Goal: Obtain resource: Obtain resource

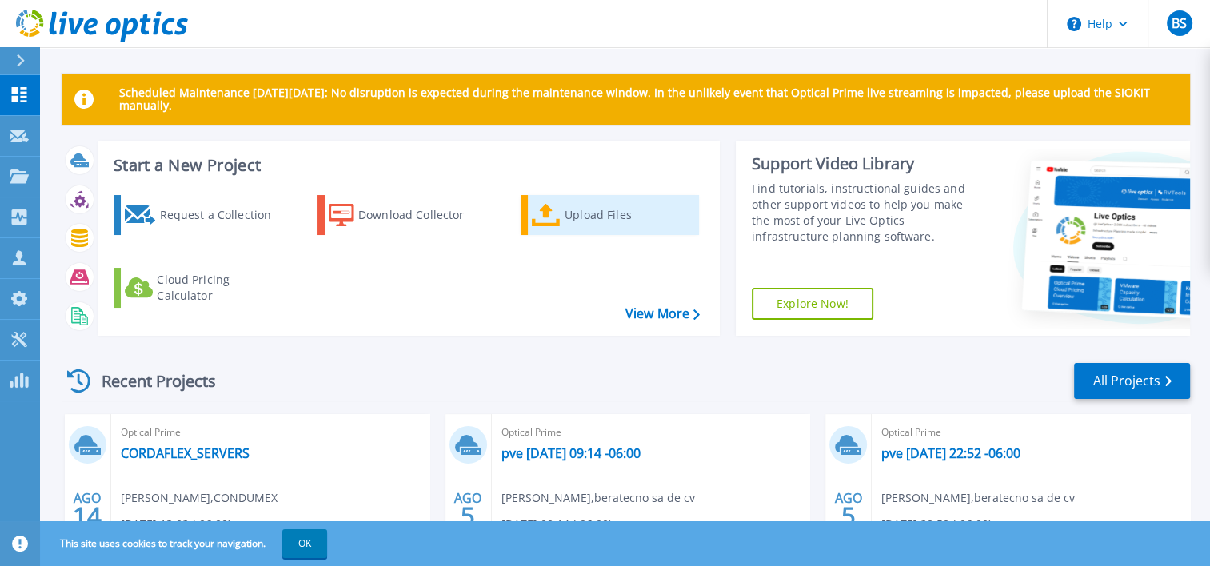
click at [613, 212] on div "Upload Files" at bounding box center [629, 215] width 128 height 32
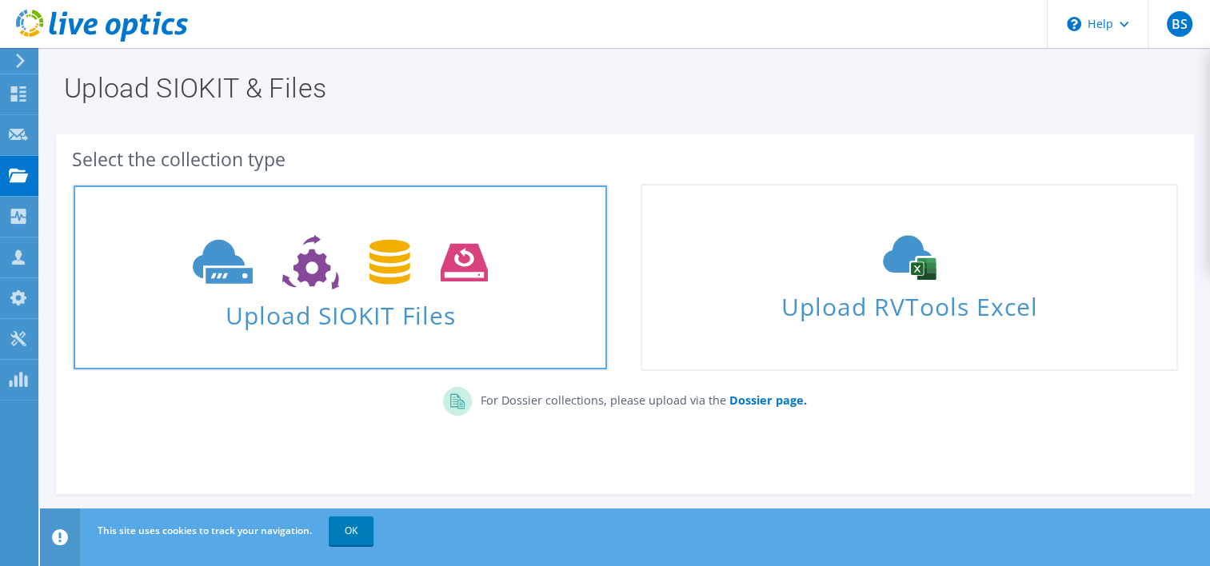
click at [423, 272] on icon at bounding box center [340, 262] width 295 height 55
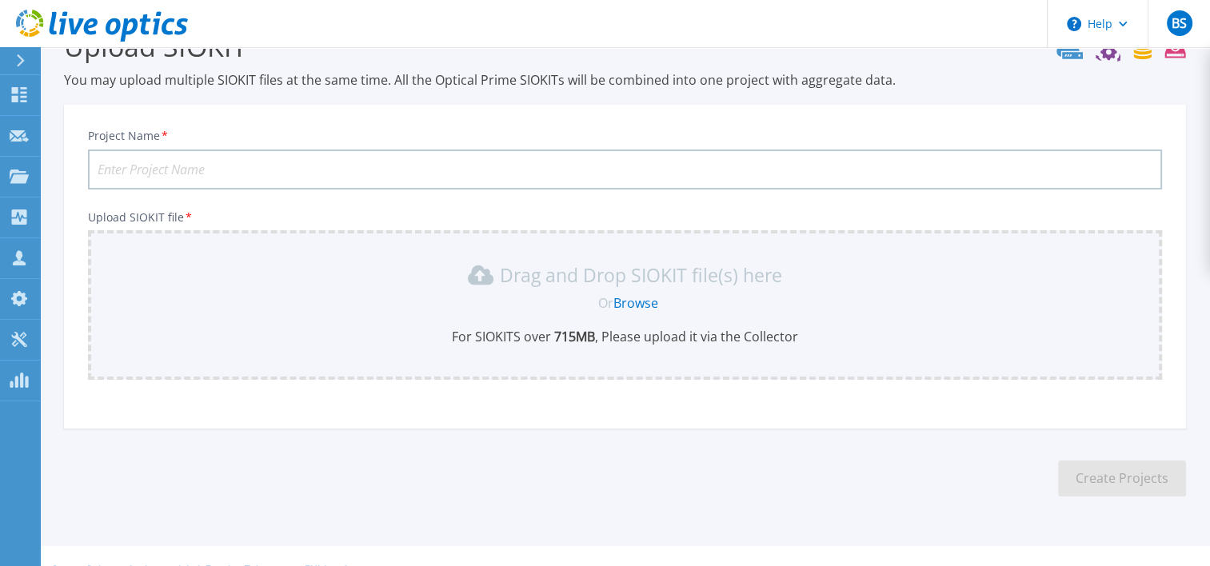
scroll to position [70, 0]
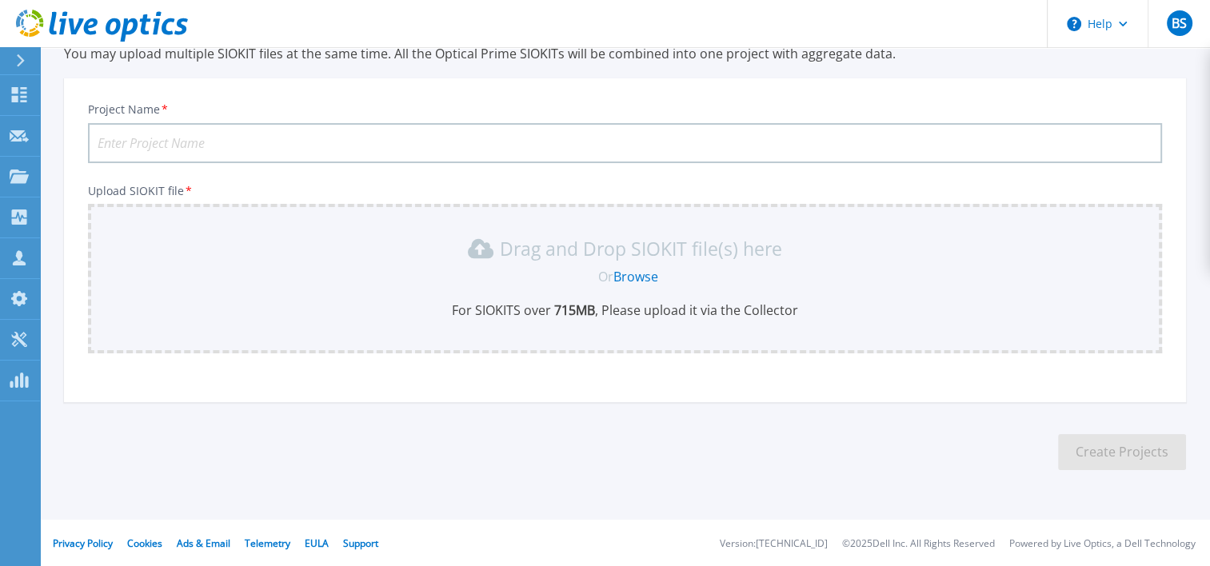
click at [534, 138] on input "Project Name *" at bounding box center [625, 143] width 1074 height 40
type input "TSA-Proxmox"
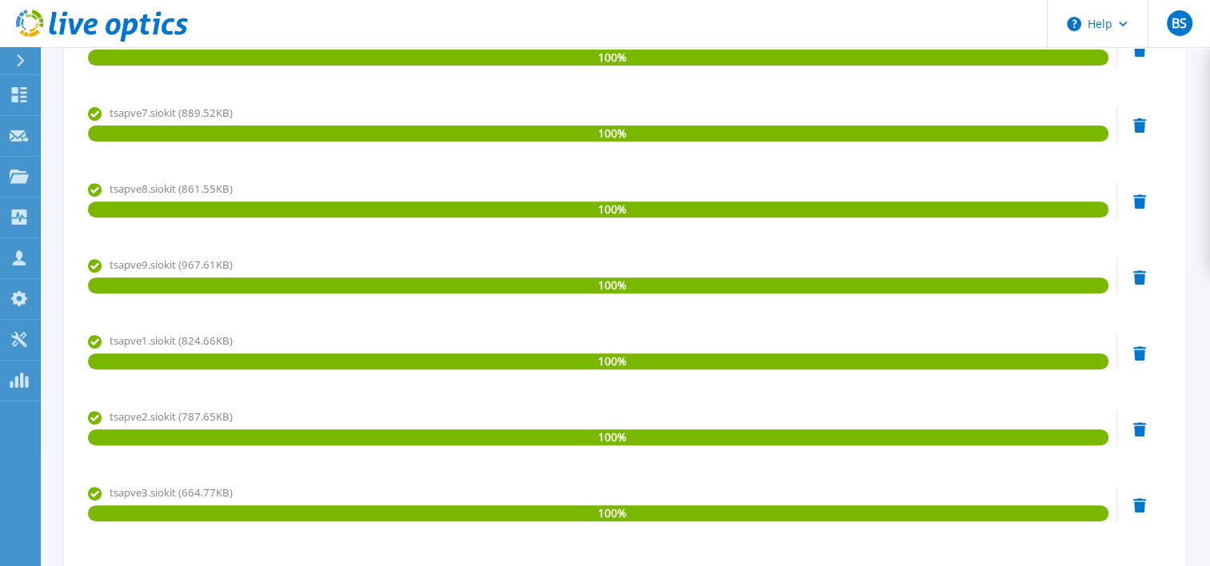
scroll to position [753, 0]
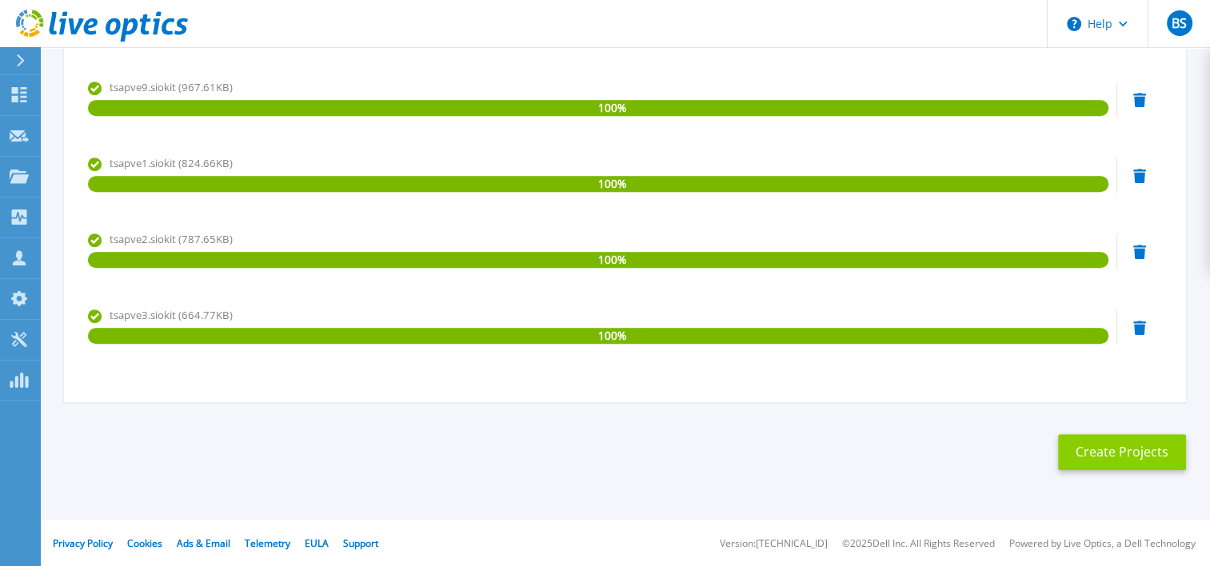
click at [1130, 447] on button "Create Projects" at bounding box center [1122, 452] width 128 height 36
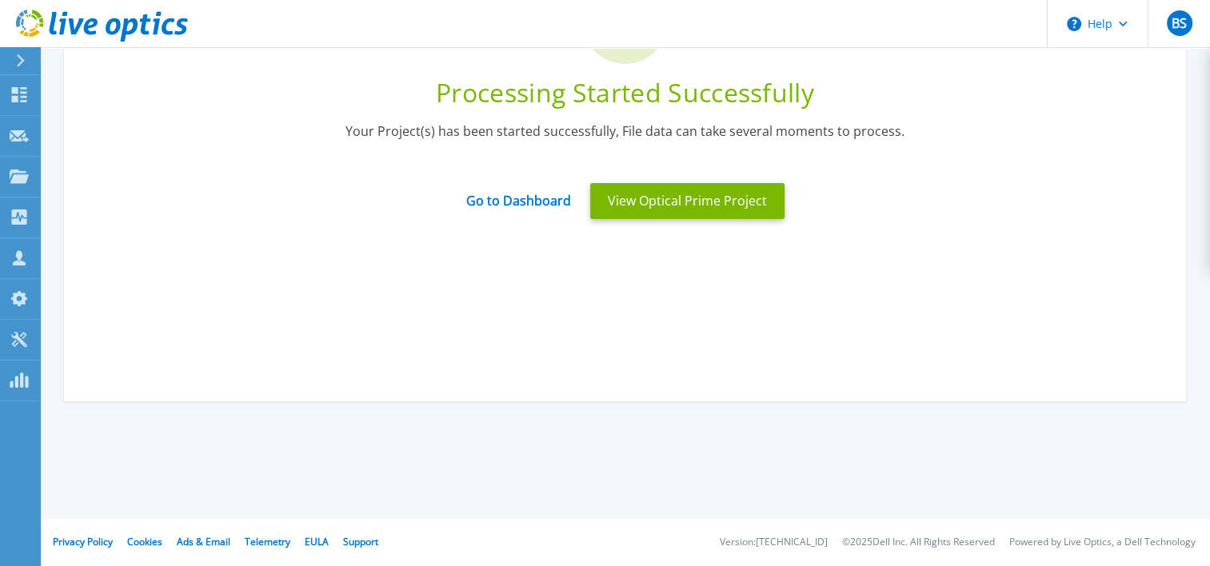
scroll to position [0, 0]
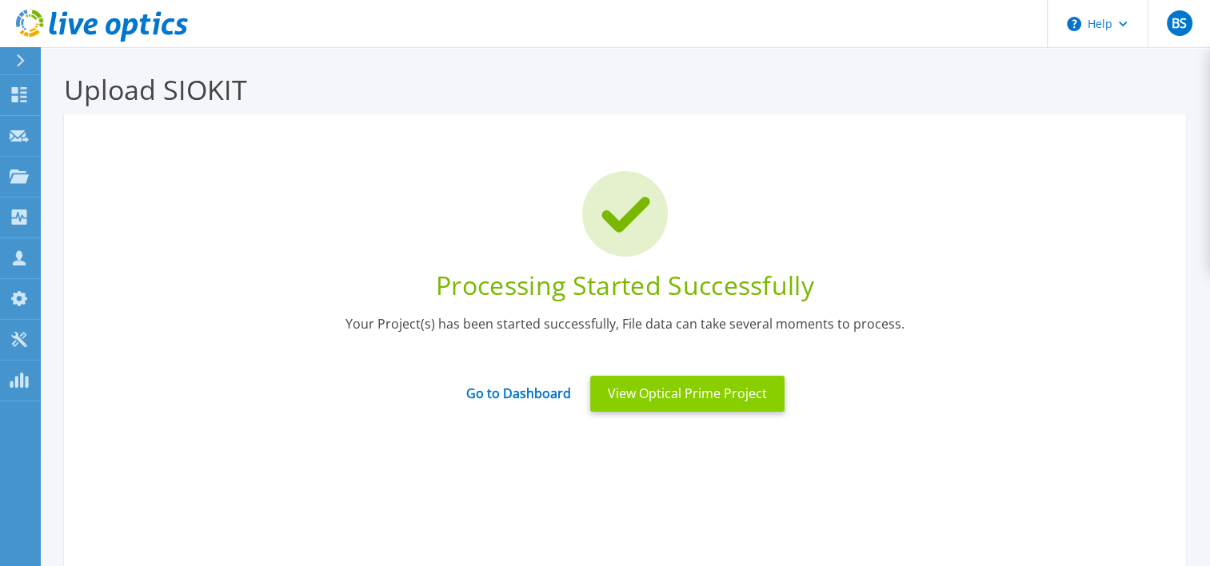
click at [699, 396] on button "View Optical Prime Project" at bounding box center [687, 394] width 194 height 36
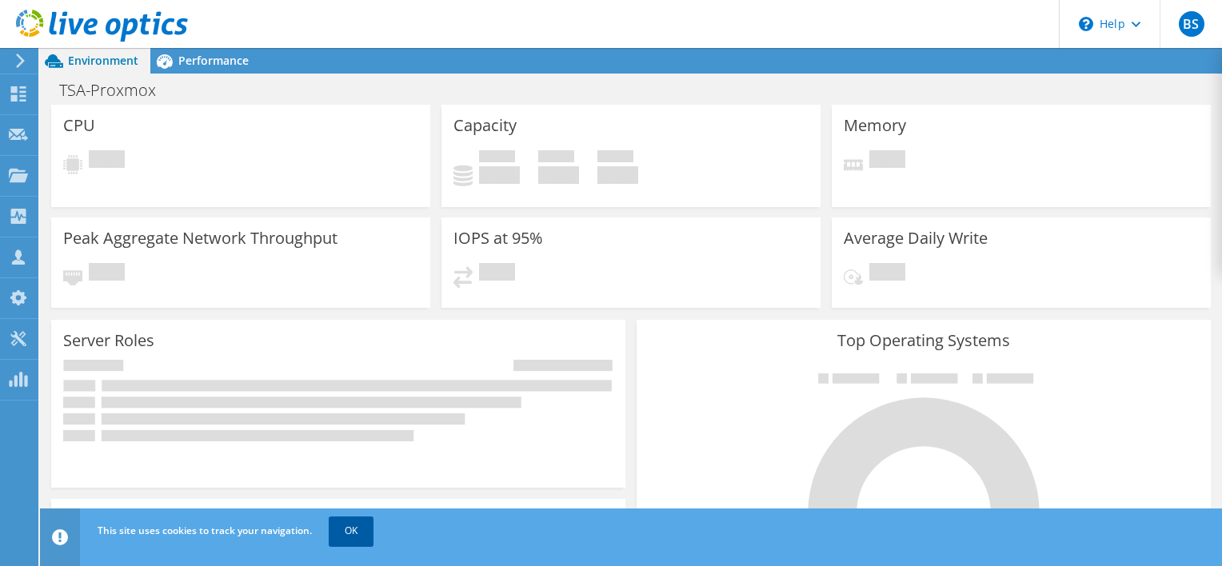
click at [354, 541] on link "OK" at bounding box center [351, 531] width 45 height 29
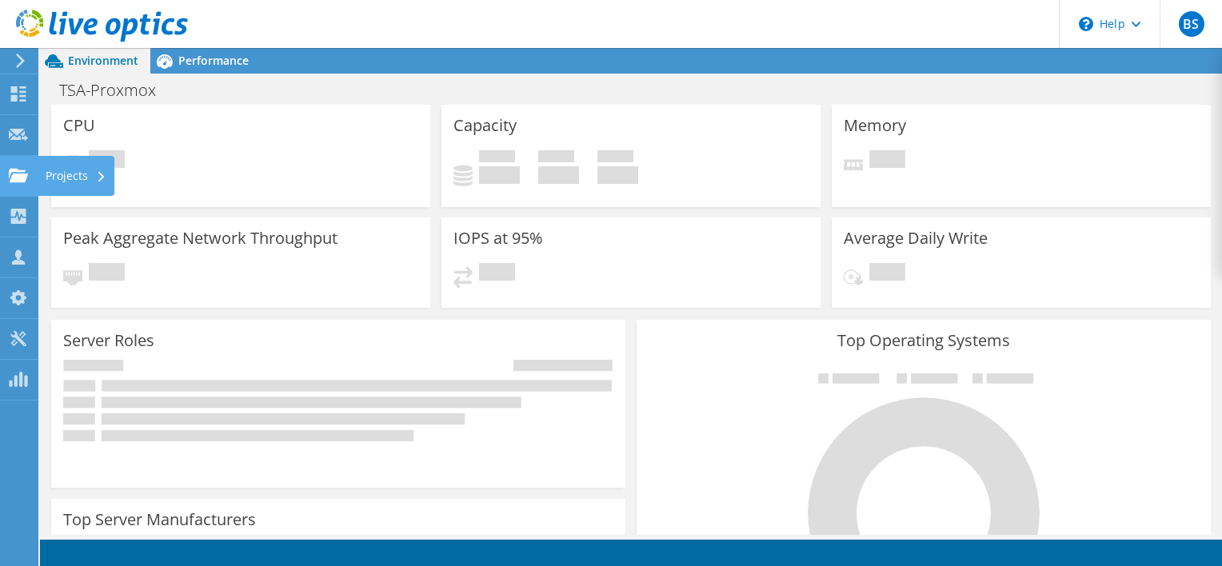
click at [13, 179] on use at bounding box center [18, 175] width 19 height 14
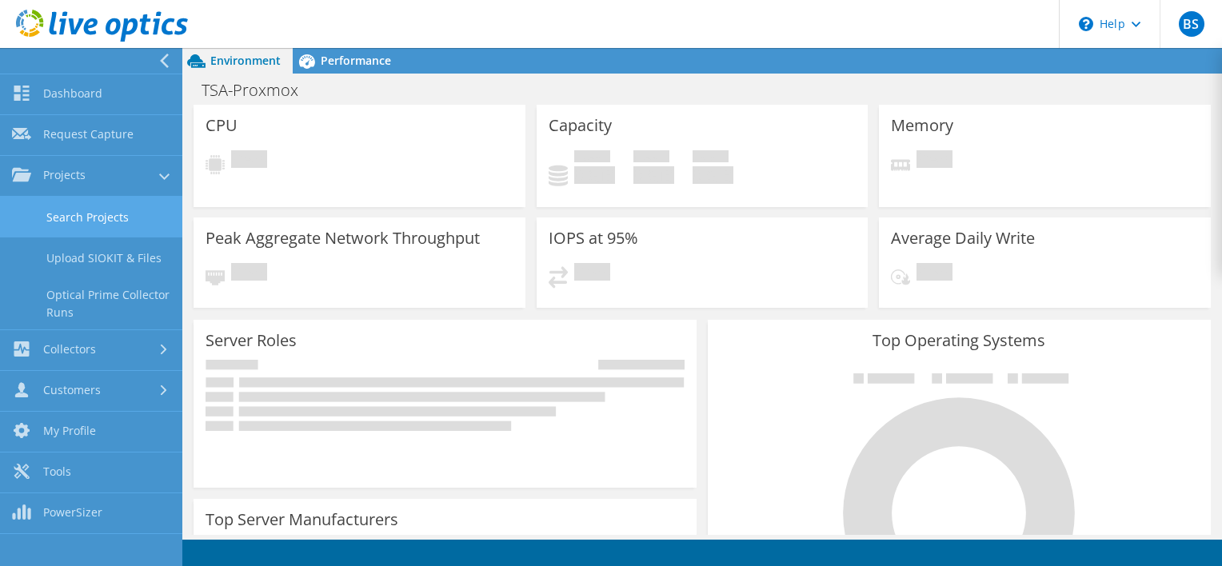
click at [67, 220] on link "Search Projects" at bounding box center [91, 217] width 182 height 41
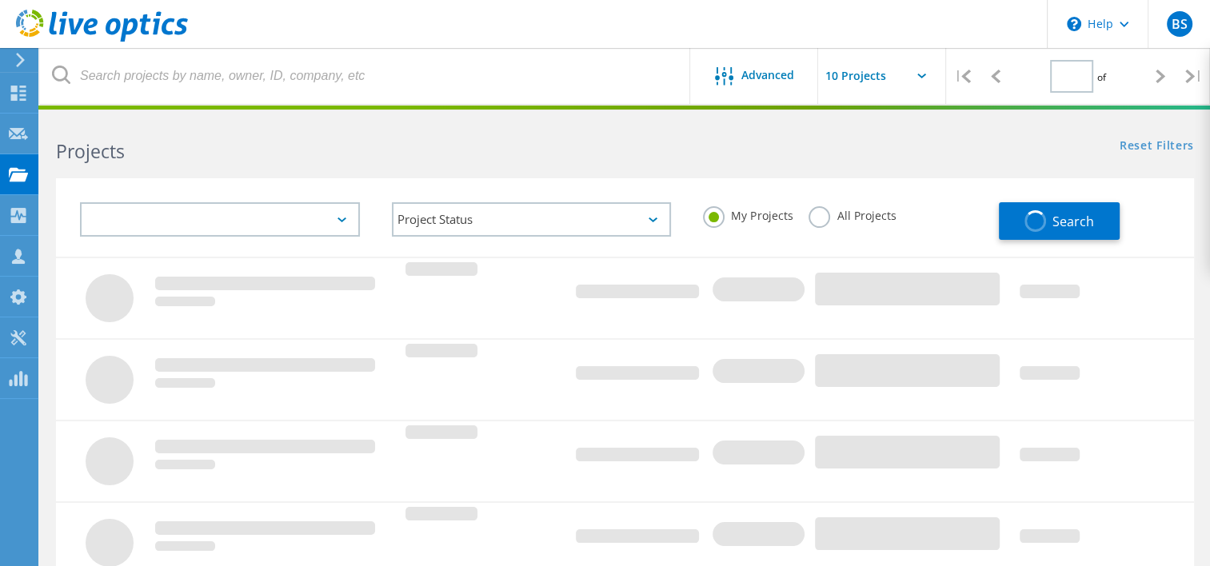
type input "1"
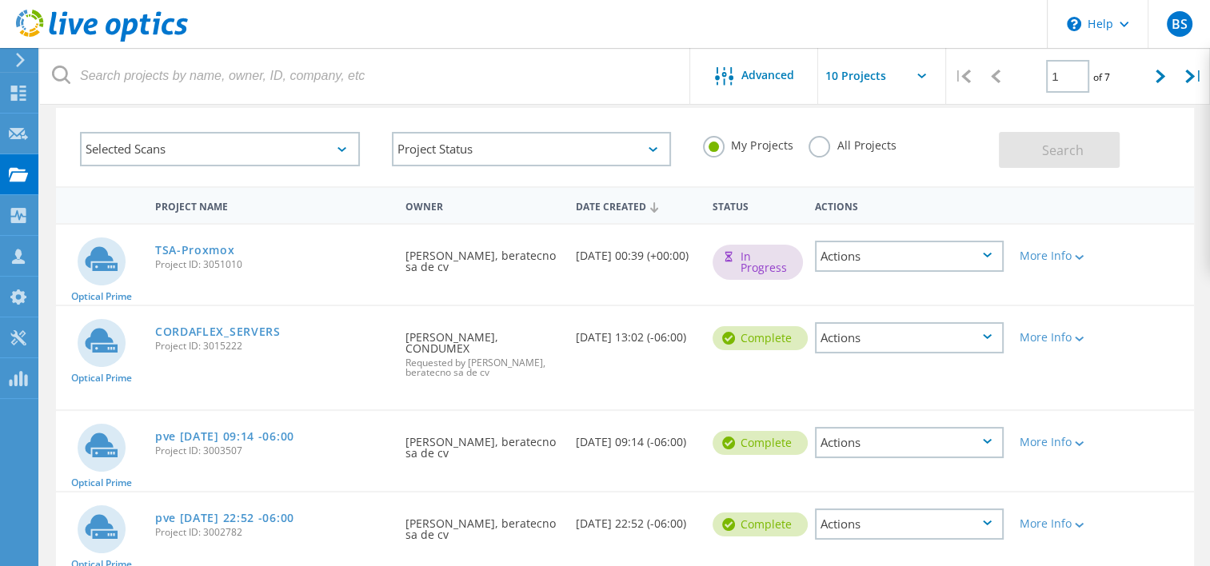
scroll to position [70, 0]
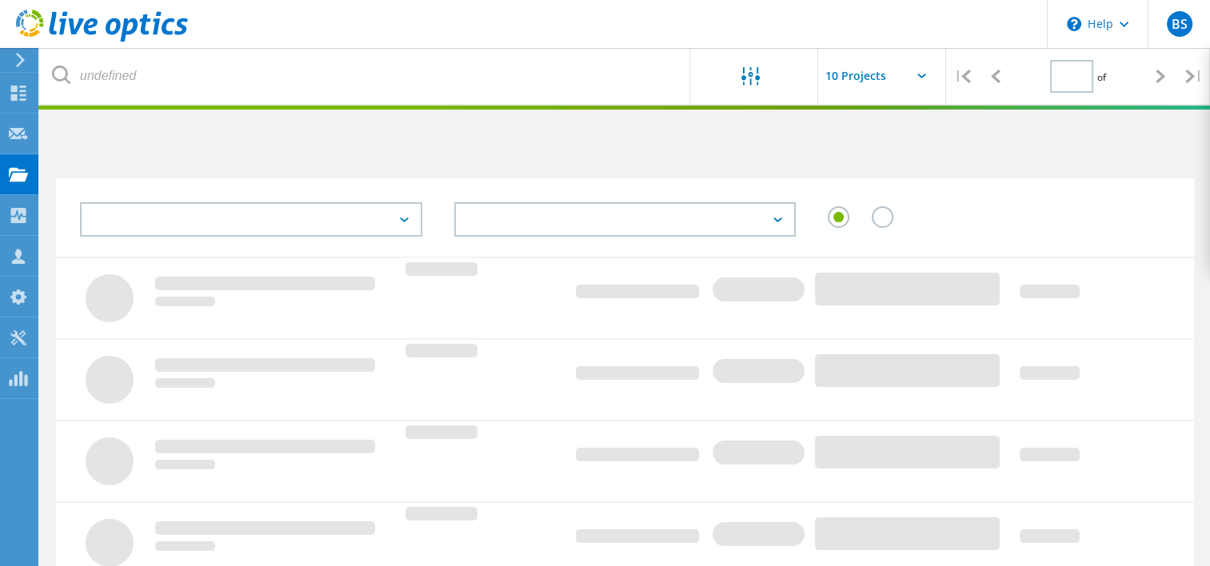
type input "1"
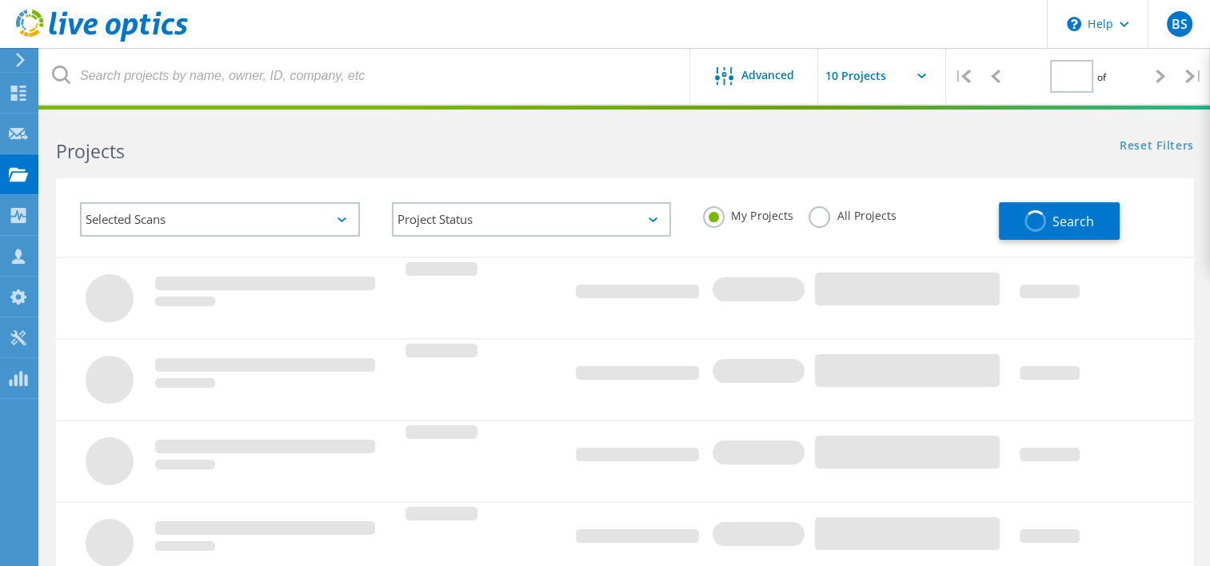
type input "1"
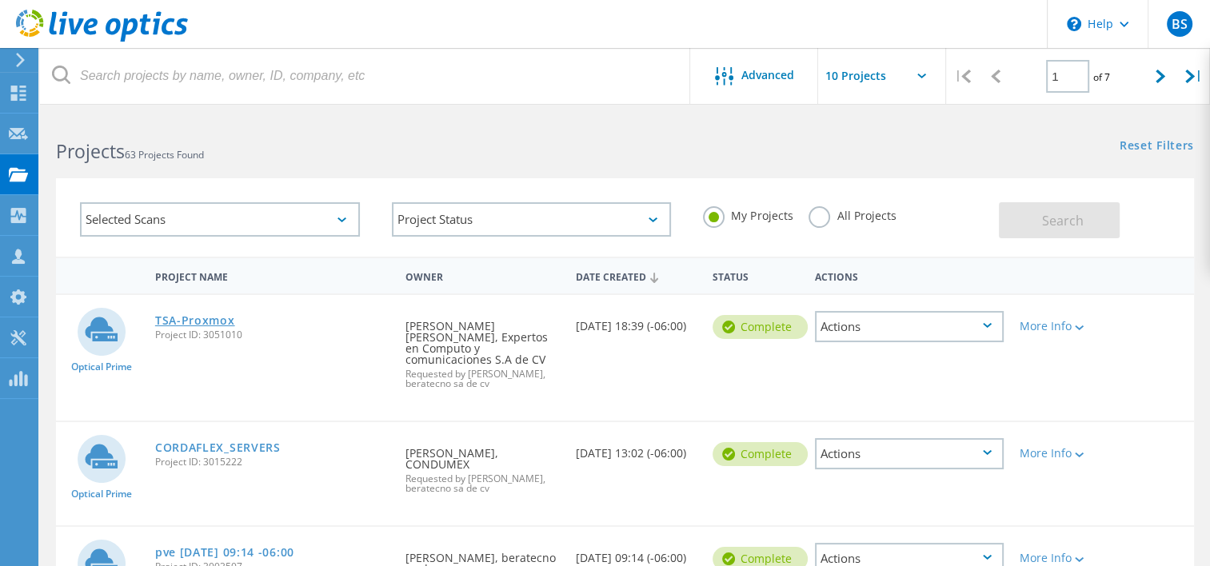
click at [214, 317] on link "TSA-Proxmox" at bounding box center [195, 320] width 80 height 11
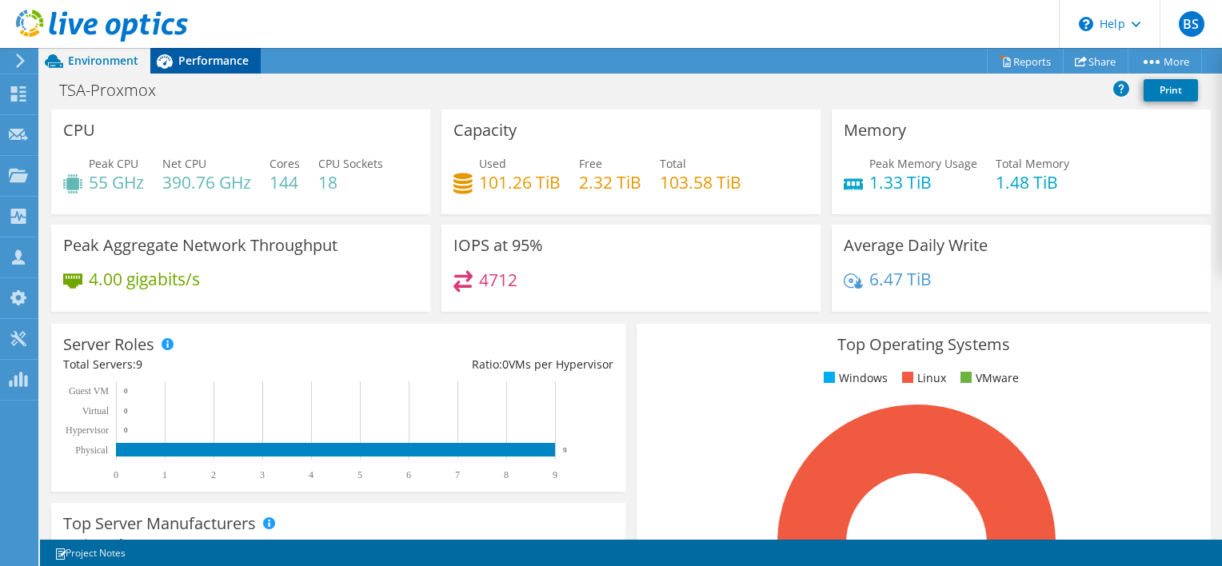
click at [220, 53] on span "Performance" at bounding box center [213, 60] width 70 height 15
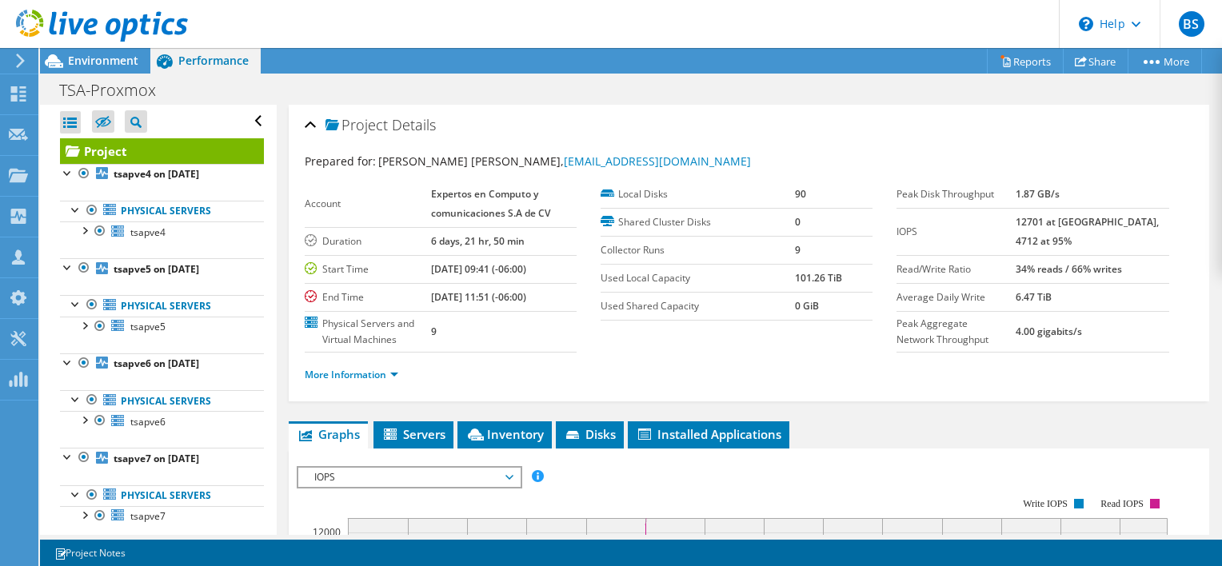
drag, startPoint x: 1056, startPoint y: 217, endPoint x: 1032, endPoint y: 218, distance: 24.0
click at [1032, 218] on tr "IOPS 12701 at Peak, 4712 at 95%" at bounding box center [1032, 231] width 272 height 47
drag, startPoint x: 1032, startPoint y: 218, endPoint x: 1099, endPoint y: 240, distance: 70.6
click at [1099, 240] on td "12701 at [GEOGRAPHIC_DATA], 4712 at 95%" at bounding box center [1092, 231] width 154 height 47
click at [1011, 58] on link "Reports" at bounding box center [1025, 61] width 77 height 25
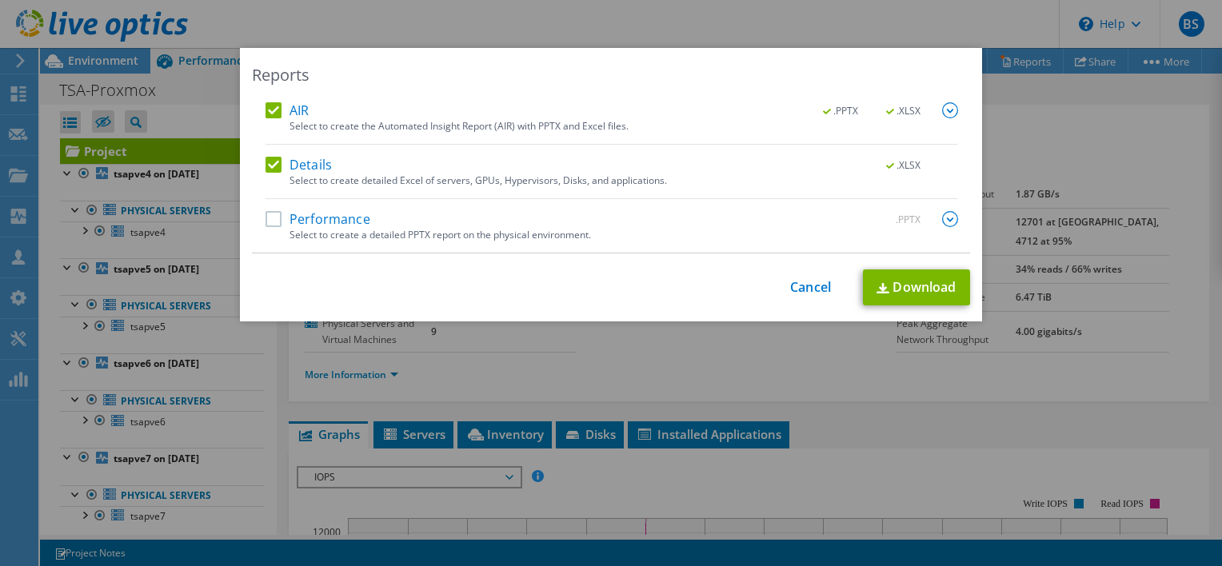
click at [279, 102] on label "AIR" at bounding box center [286, 110] width 43 height 16
click at [0, 0] on input "AIR" at bounding box center [0, 0] width 0 height 0
click at [275, 223] on label "Performance" at bounding box center [317, 219] width 105 height 16
click at [0, 0] on input "Performance" at bounding box center [0, 0] width 0 height 0
click at [935, 294] on link "Download" at bounding box center [916, 287] width 107 height 36
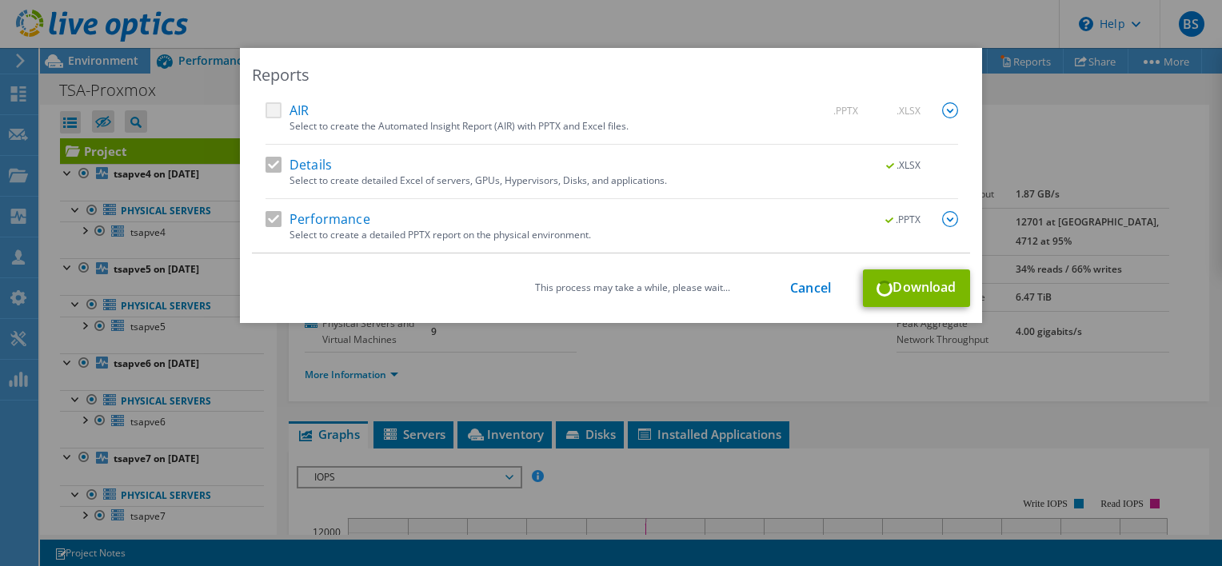
click at [699, 121] on div "Select to create the Automated Insight Report (AIR) with PPTX and Excel files." at bounding box center [623, 126] width 668 height 11
click at [737, 64] on div "Reports" at bounding box center [611, 75] width 718 height 22
click at [620, 292] on div "This process may take a while, please wait..." at bounding box center [632, 287] width 195 height 11
click at [944, 222] on img at bounding box center [950, 219] width 16 height 16
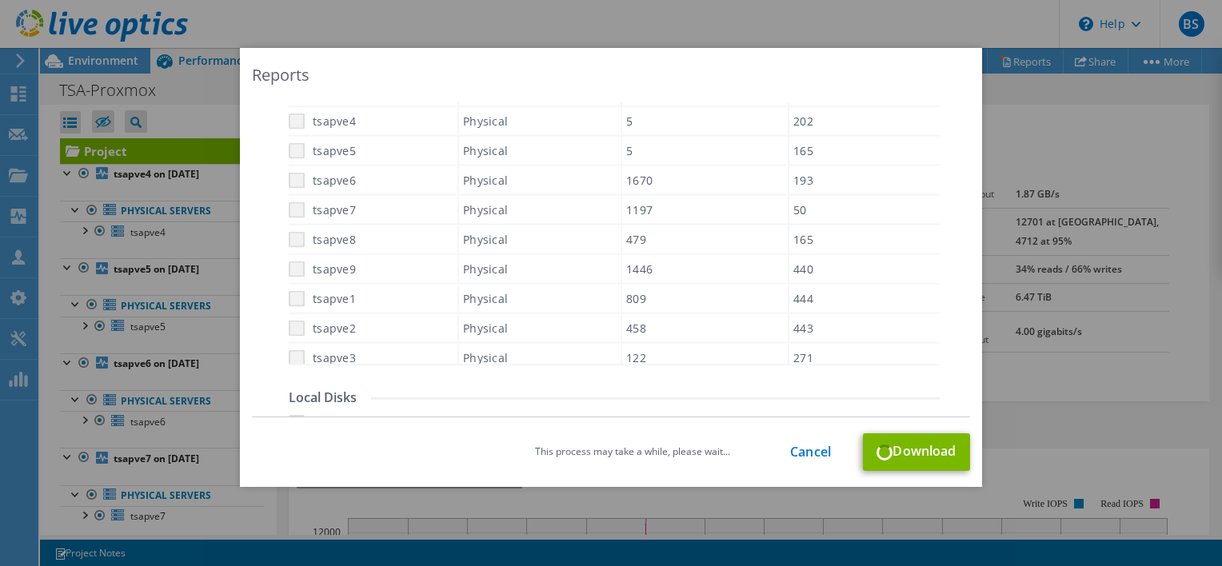
scroll to position [668, 0]
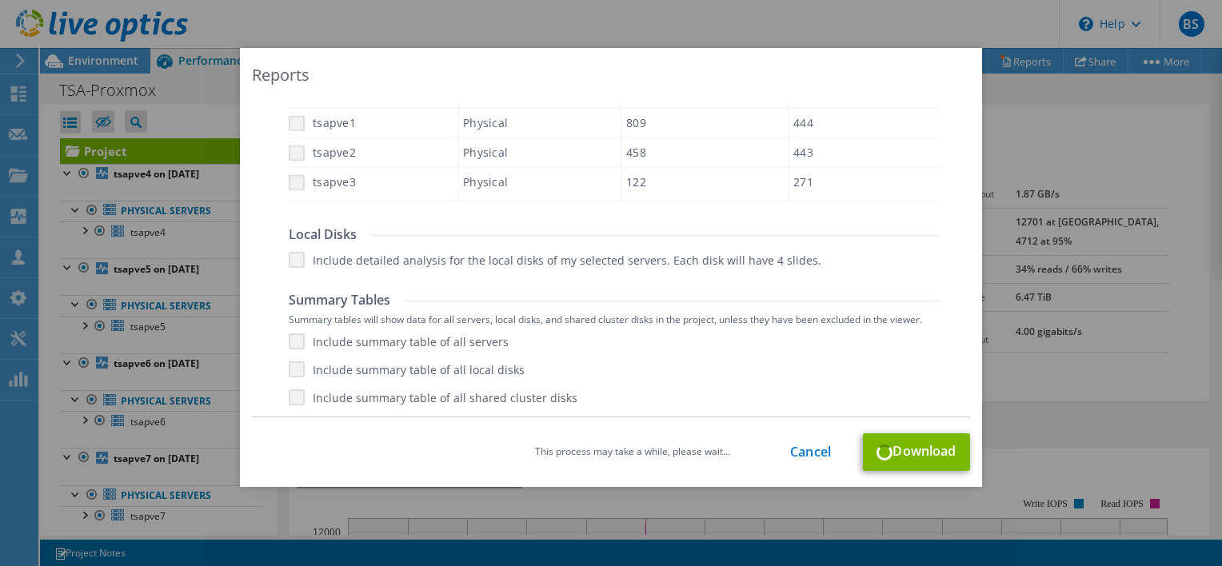
click at [290, 343] on div "Include summary table of all servers Include summary table of all local disks I…" at bounding box center [614, 369] width 651 height 72
click at [289, 365] on div "Include summary table of all servers Include summary table of all local disks I…" at bounding box center [614, 369] width 651 height 72
click at [802, 456] on link "Cancel" at bounding box center [810, 452] width 41 height 15
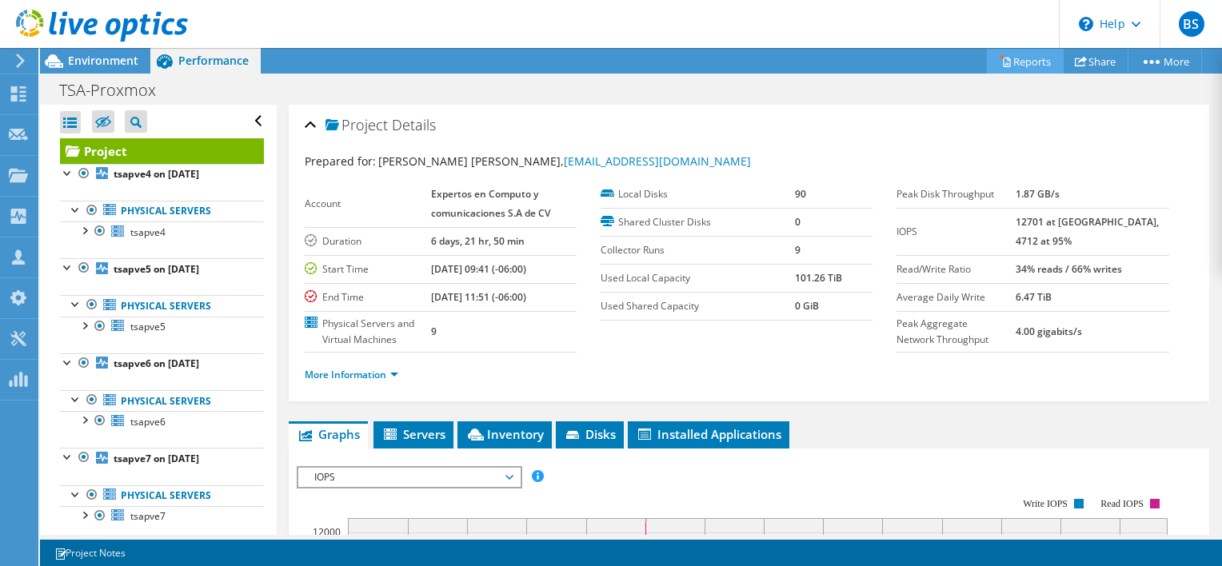
click at [1032, 65] on link "Reports" at bounding box center [1025, 61] width 77 height 25
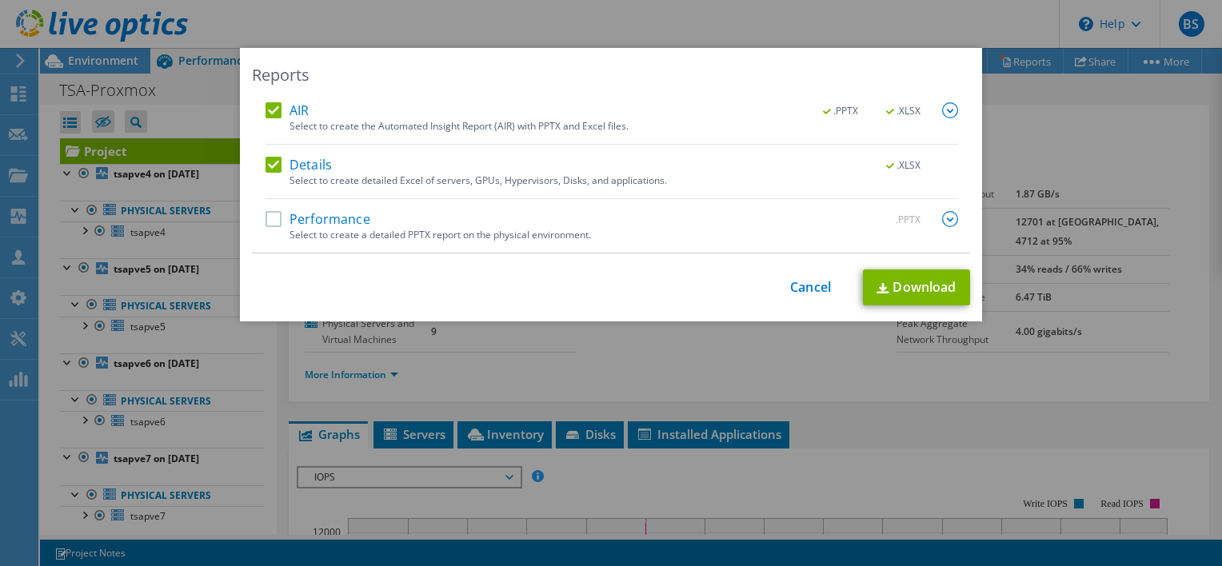
click at [271, 223] on label "Performance" at bounding box center [317, 219] width 105 height 16
click at [0, 0] on input "Performance" at bounding box center [0, 0] width 0 height 0
click at [271, 105] on label "AIR" at bounding box center [286, 110] width 43 height 16
click at [0, 0] on input "AIR" at bounding box center [0, 0] width 0 height 0
click at [946, 220] on img at bounding box center [950, 219] width 16 height 16
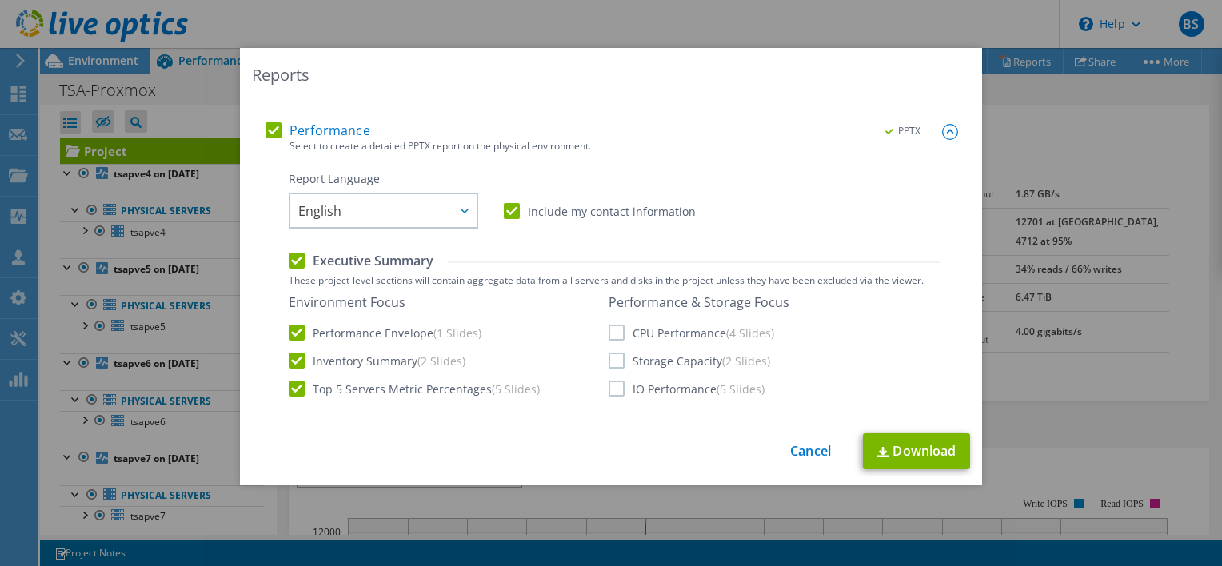
scroll to position [90, 0]
click at [461, 209] on icon at bounding box center [465, 210] width 8 height 5
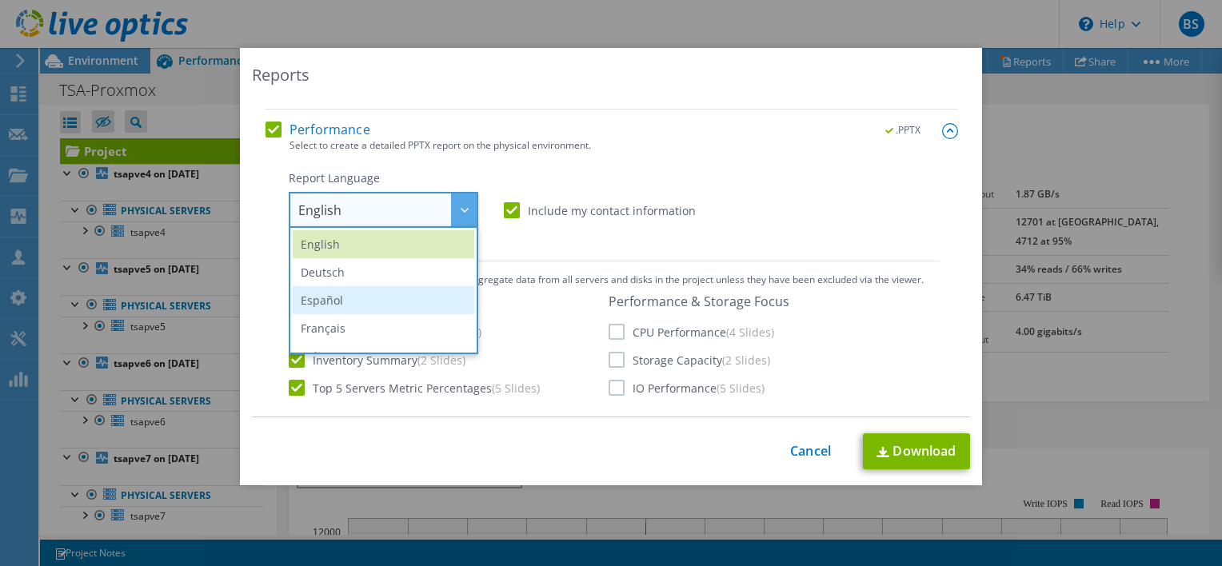
click at [388, 291] on li "Español" at bounding box center [384, 300] width 182 height 28
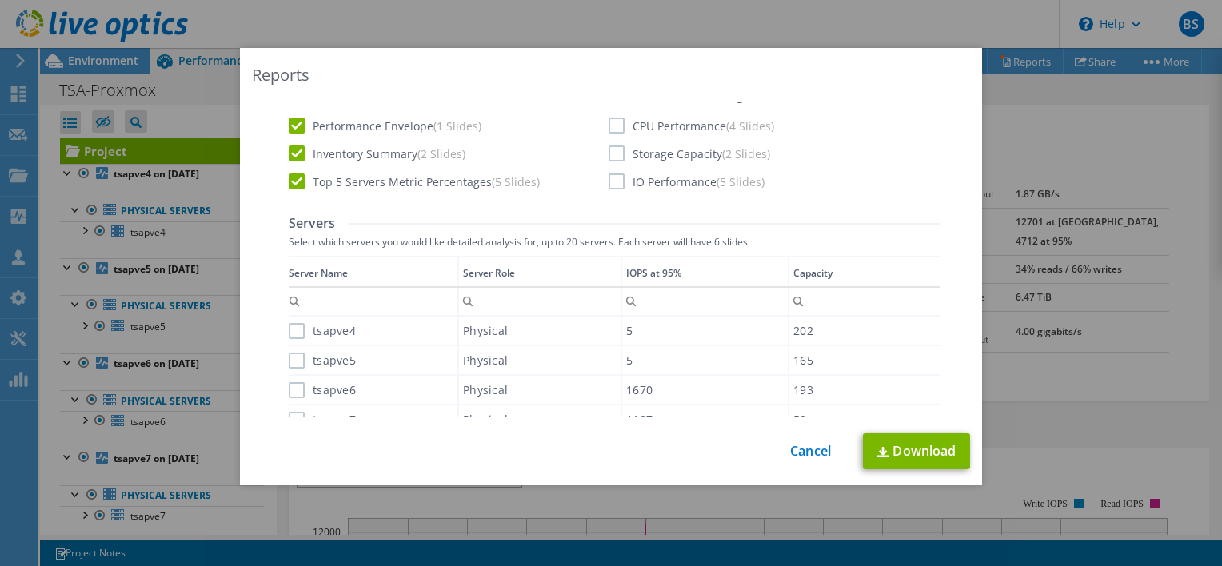
scroll to position [385, 0]
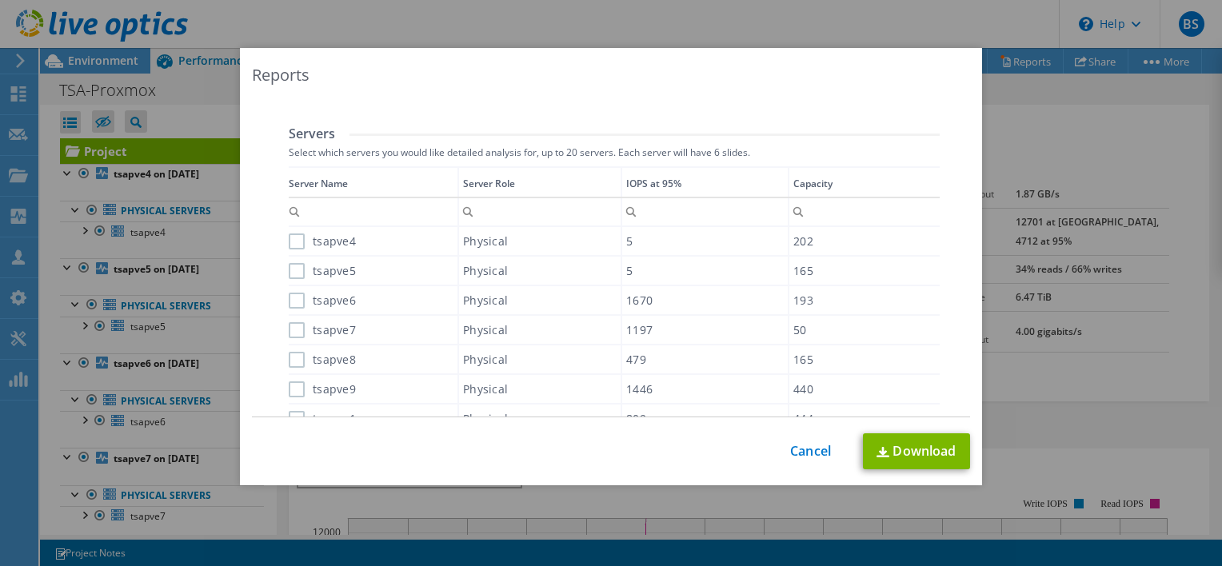
click at [291, 239] on label "tsapve4" at bounding box center [322, 241] width 67 height 16
click at [0, 0] on input "tsapve4" at bounding box center [0, 0] width 0 height 0
click at [291, 273] on label "tsapve5" at bounding box center [322, 271] width 67 height 16
click at [0, 0] on input "tsapve5" at bounding box center [0, 0] width 0 height 0
click at [294, 305] on label "tsapve6" at bounding box center [322, 301] width 67 height 16
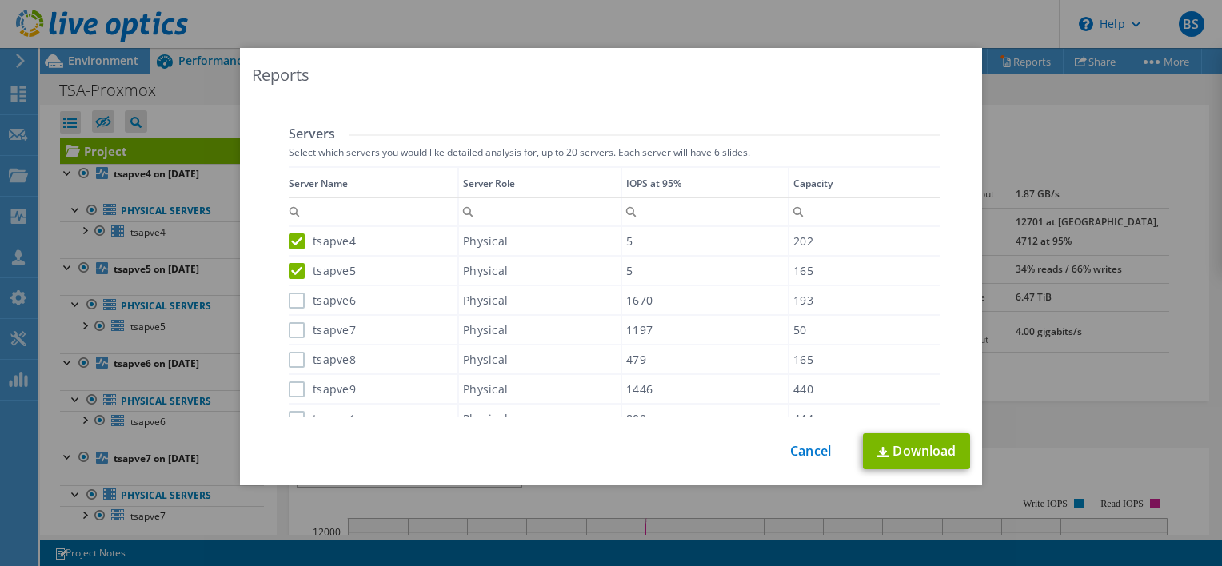
click at [0, 0] on input "tsapve6" at bounding box center [0, 0] width 0 height 0
click at [295, 333] on label "tsapve7" at bounding box center [322, 330] width 67 height 16
click at [0, 0] on input "tsapve7" at bounding box center [0, 0] width 0 height 0
click at [296, 358] on label "tsapve8" at bounding box center [322, 360] width 67 height 16
click at [0, 0] on input "tsapve8" at bounding box center [0, 0] width 0 height 0
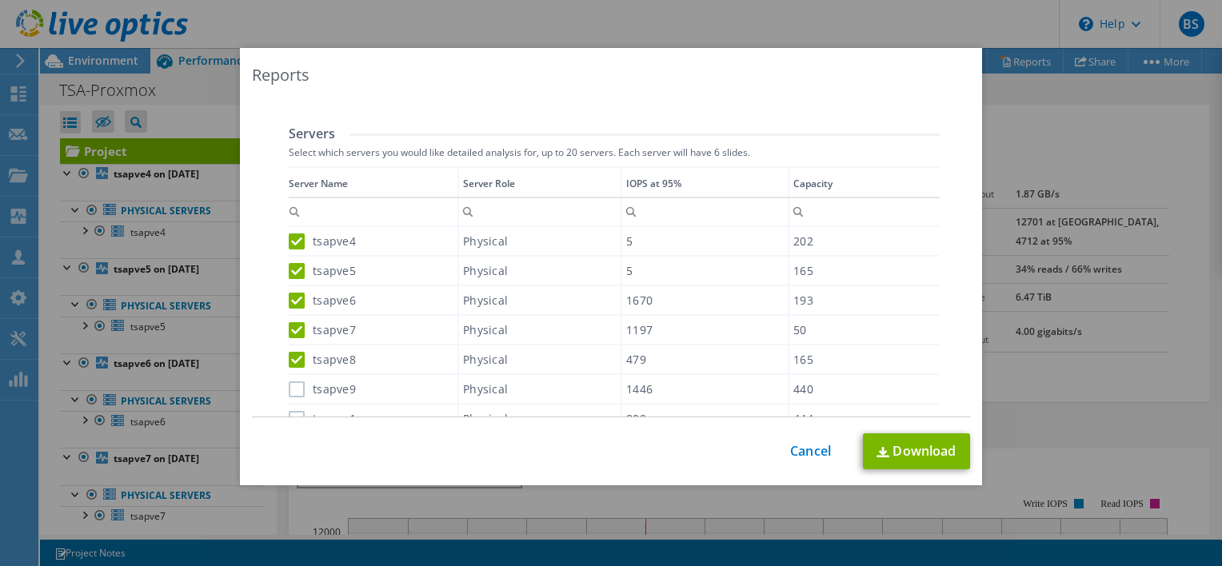
click at [293, 392] on label "tsapve9" at bounding box center [322, 389] width 67 height 16
click at [0, 0] on input "tsapve9" at bounding box center [0, 0] width 0 height 0
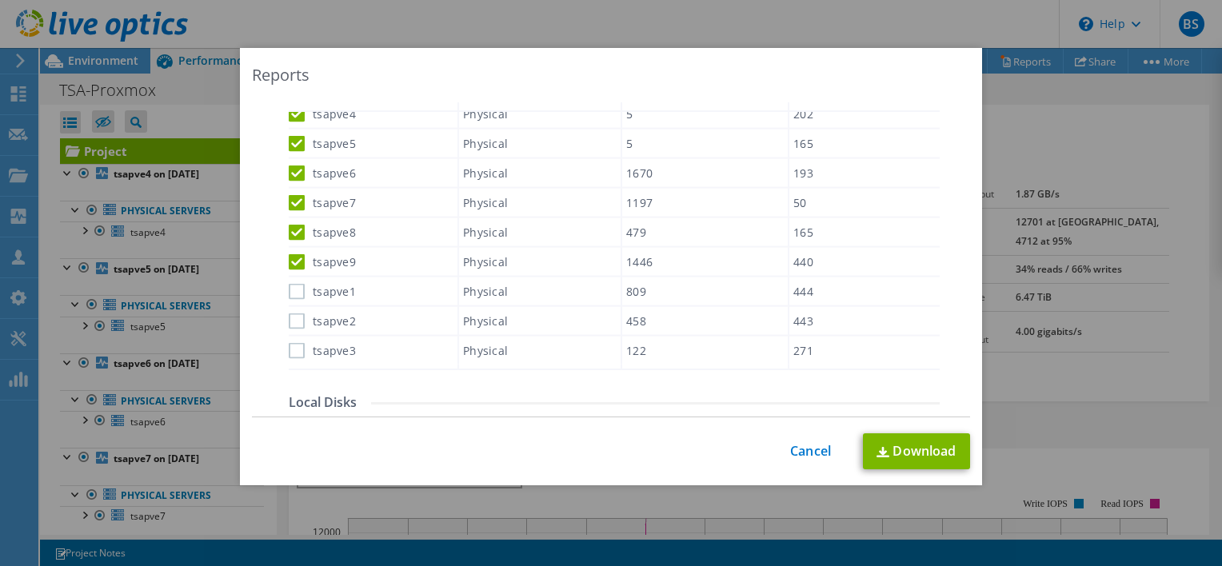
scroll to position [512, 0]
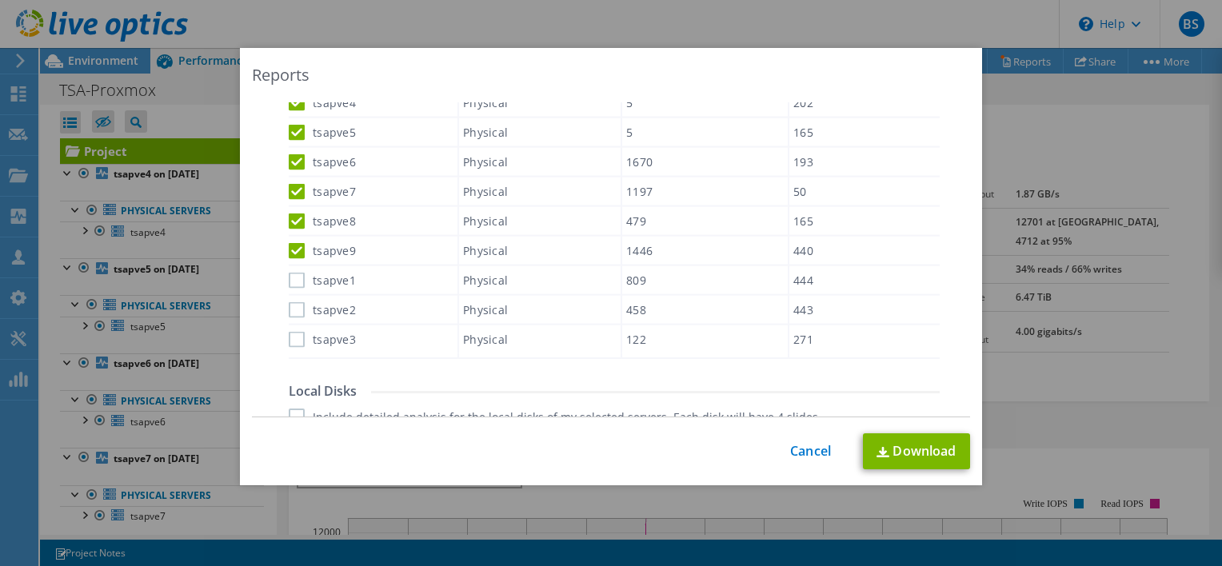
click at [299, 277] on label "tsapve1" at bounding box center [322, 281] width 67 height 16
click at [0, 0] on input "tsapve1" at bounding box center [0, 0] width 0 height 0
click at [294, 301] on label "tsapve2" at bounding box center [322, 309] width 67 height 16
click at [0, 0] on input "tsapve2" at bounding box center [0, 0] width 0 height 0
click at [294, 332] on label "tsapve3" at bounding box center [322, 340] width 67 height 16
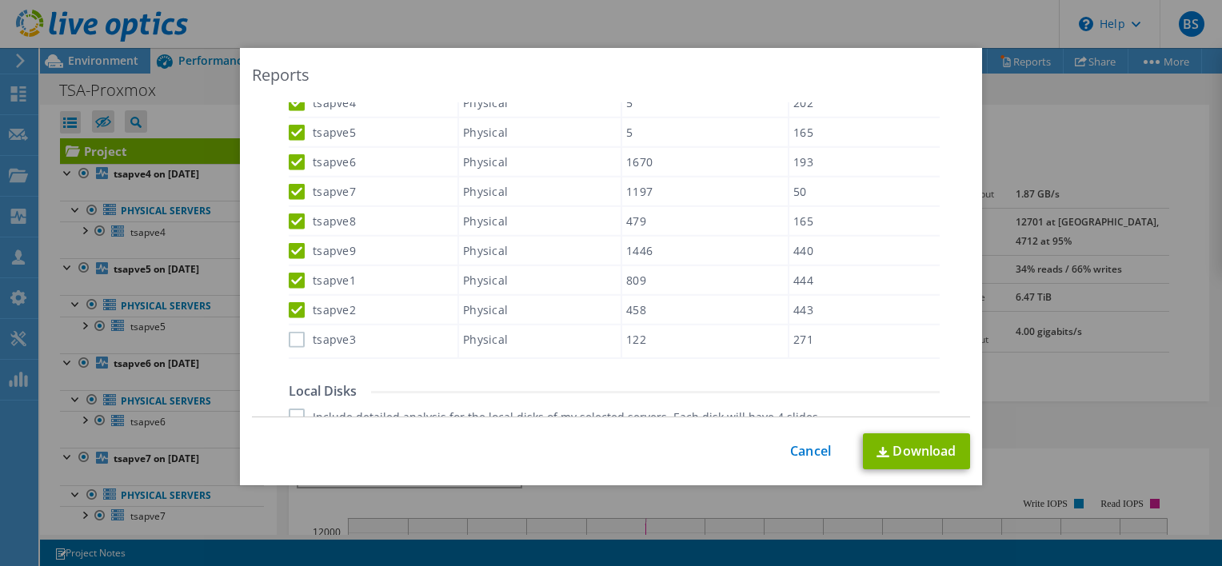
click at [0, 0] on input "tsapve3" at bounding box center [0, 0] width 0 height 0
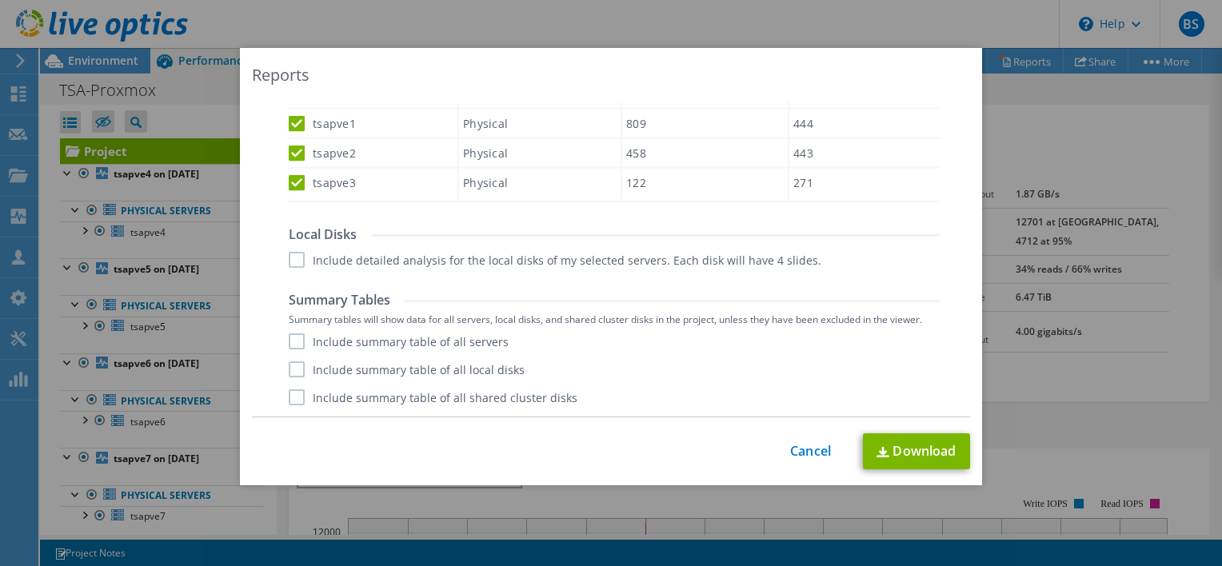
click at [291, 259] on label "Include detailed analysis for the local disks of my selected servers. Each disk…" at bounding box center [555, 260] width 533 height 16
click at [0, 0] on input "Include detailed analysis for the local disks of my selected servers. Each disk…" at bounding box center [0, 0] width 0 height 0
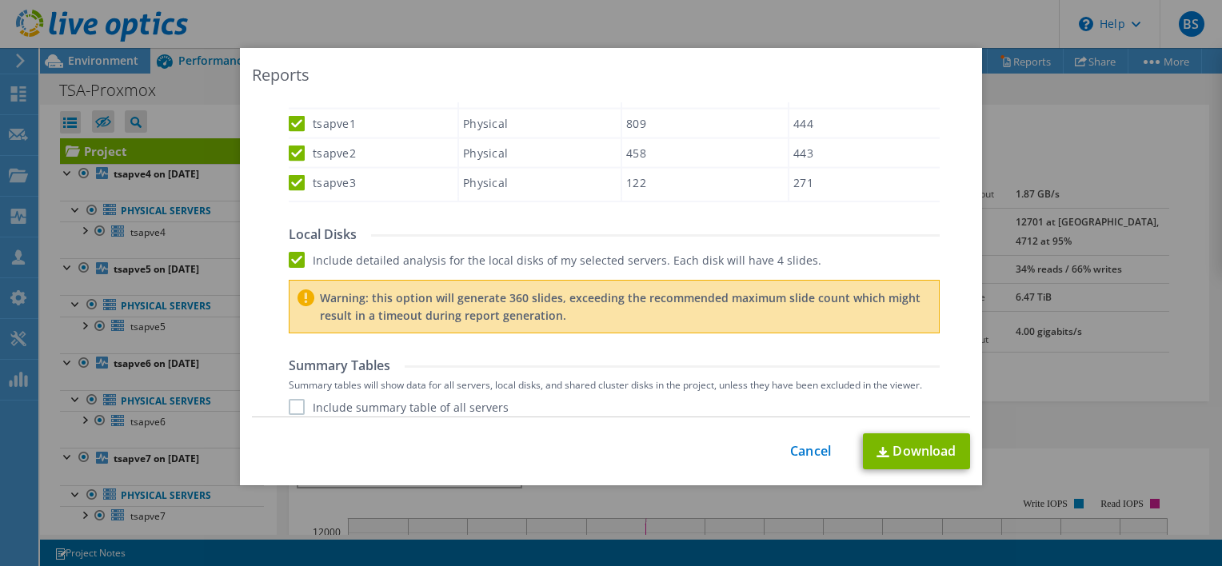
click at [291, 406] on label "Include summary table of all servers" at bounding box center [399, 407] width 220 height 16
click at [0, 0] on input "Include summary table of all servers" at bounding box center [0, 0] width 0 height 0
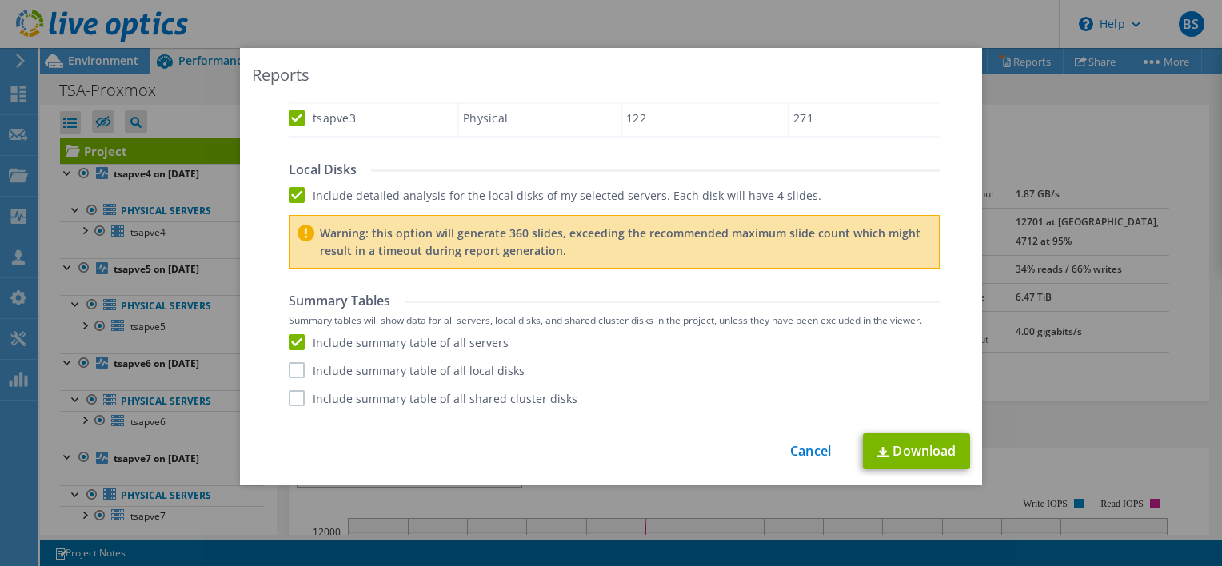
click at [291, 368] on label "Include summary table of all local disks" at bounding box center [407, 370] width 236 height 16
click at [0, 0] on input "Include summary table of all local disks" at bounding box center [0, 0] width 0 height 0
click at [293, 398] on label "Include summary table of all shared cluster disks" at bounding box center [433, 398] width 289 height 16
click at [0, 0] on input "Include summary table of all shared cluster disks" at bounding box center [0, 0] width 0 height 0
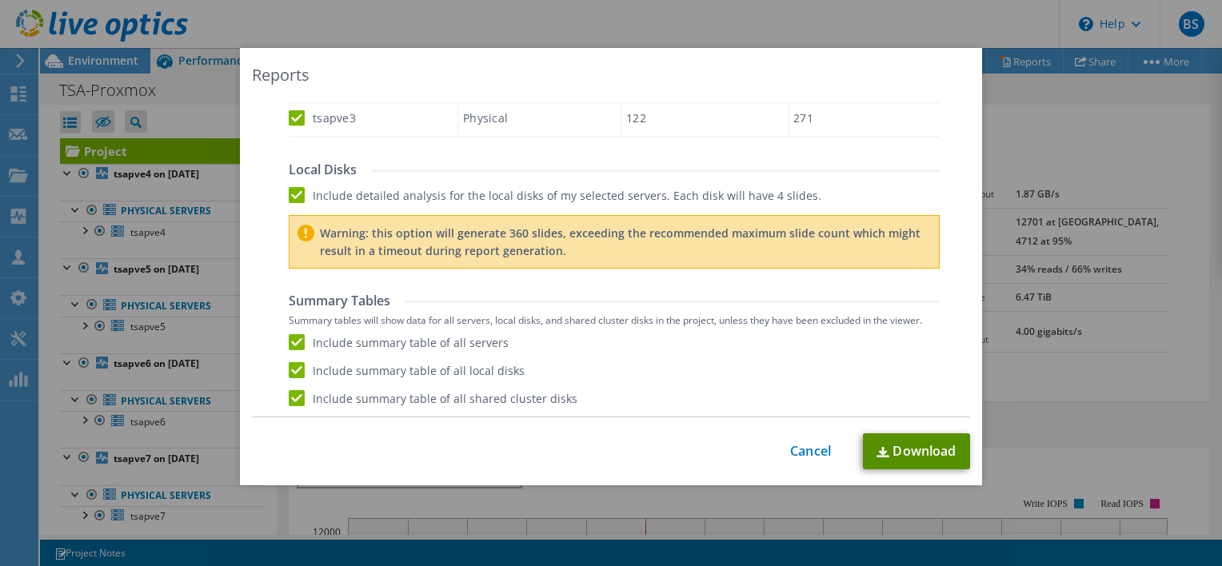
click at [926, 453] on link "Download" at bounding box center [916, 451] width 107 height 36
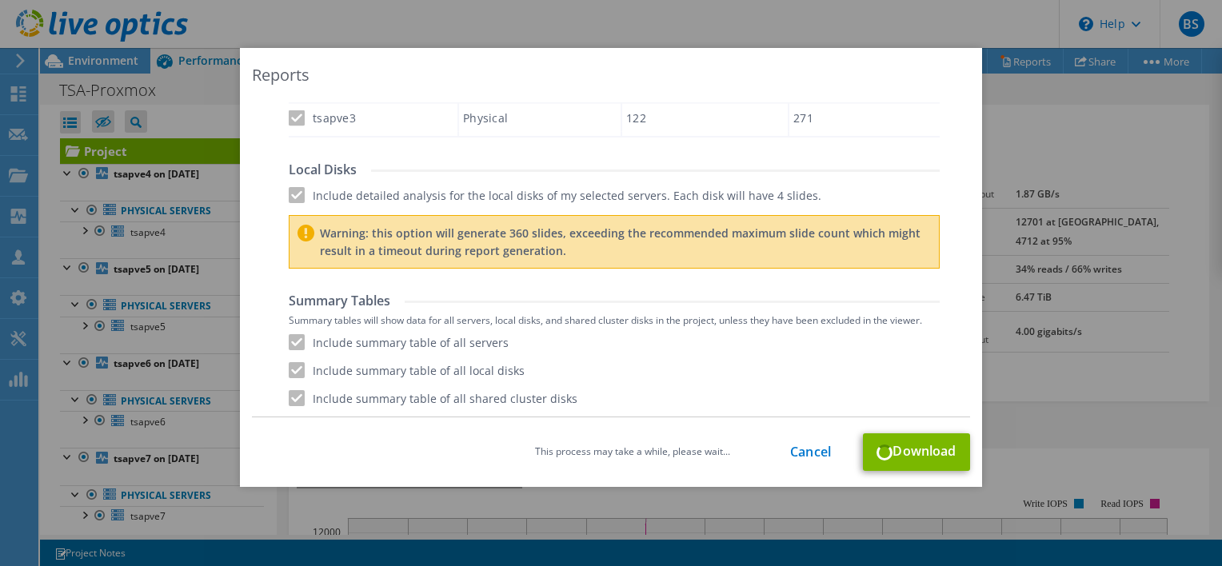
click at [784, 249] on p "Warning: this option will generate 360 slides, exceeding the recommended maximu…" at bounding box center [625, 242] width 611 height 35
click at [716, 456] on div "This process may take a while, please wait..." at bounding box center [632, 451] width 195 height 11
click at [529, 263] on div "Warning: this option will generate 360 slides, exceeding the recommended maximu…" at bounding box center [614, 242] width 651 height 54
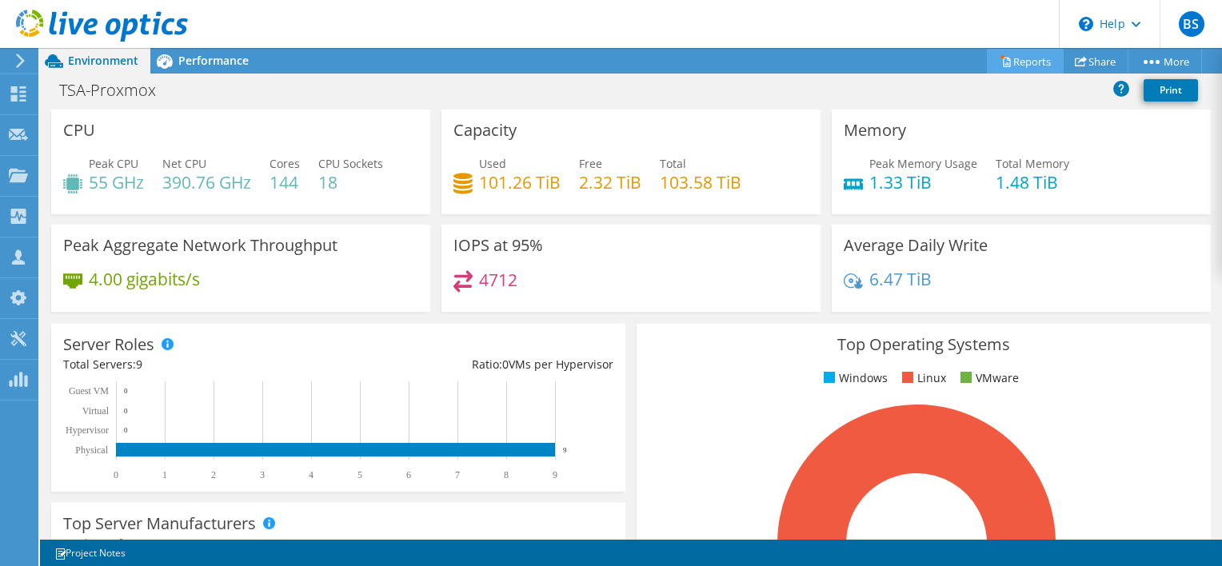
click at [1026, 67] on link "Reports" at bounding box center [1025, 61] width 77 height 25
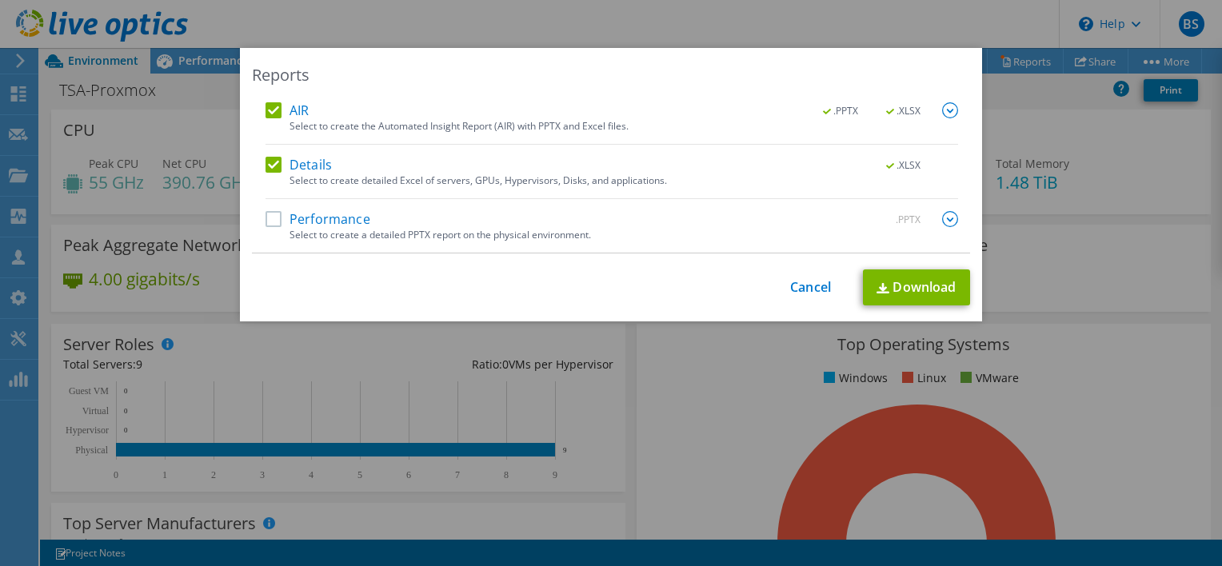
click at [270, 111] on label "AIR" at bounding box center [286, 110] width 43 height 16
click at [0, 0] on input "AIR" at bounding box center [0, 0] width 0 height 0
click at [265, 159] on label "Details" at bounding box center [298, 165] width 66 height 16
click at [0, 0] on input "Details" at bounding box center [0, 0] width 0 height 0
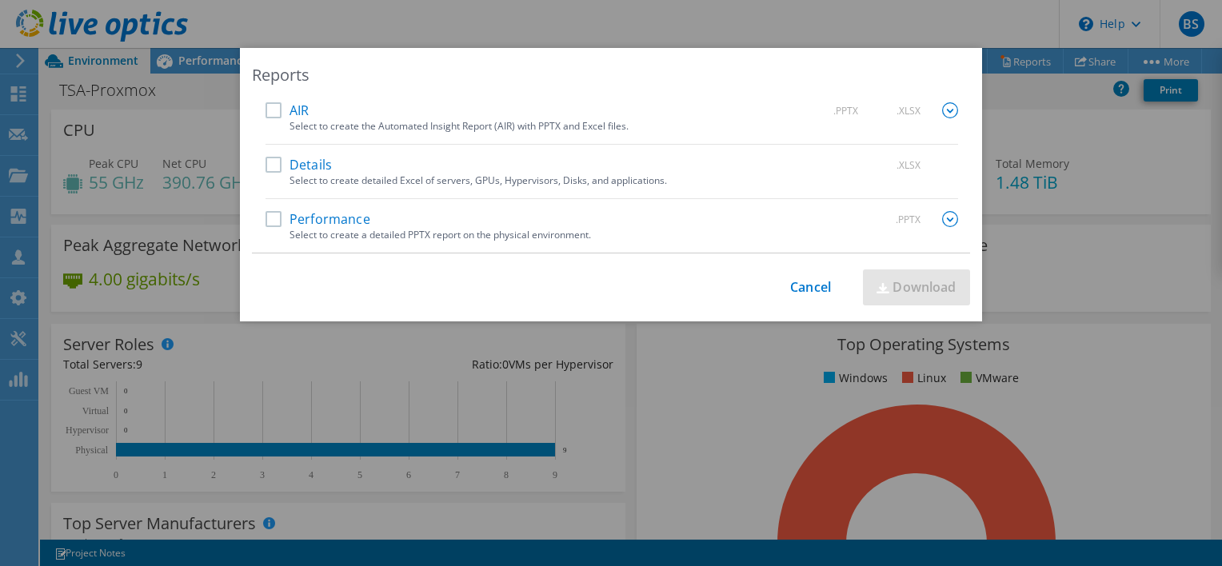
click at [265, 224] on label "Performance" at bounding box center [317, 219] width 105 height 16
click at [0, 0] on input "Performance" at bounding box center [0, 0] width 0 height 0
click at [944, 217] on img at bounding box center [950, 219] width 16 height 16
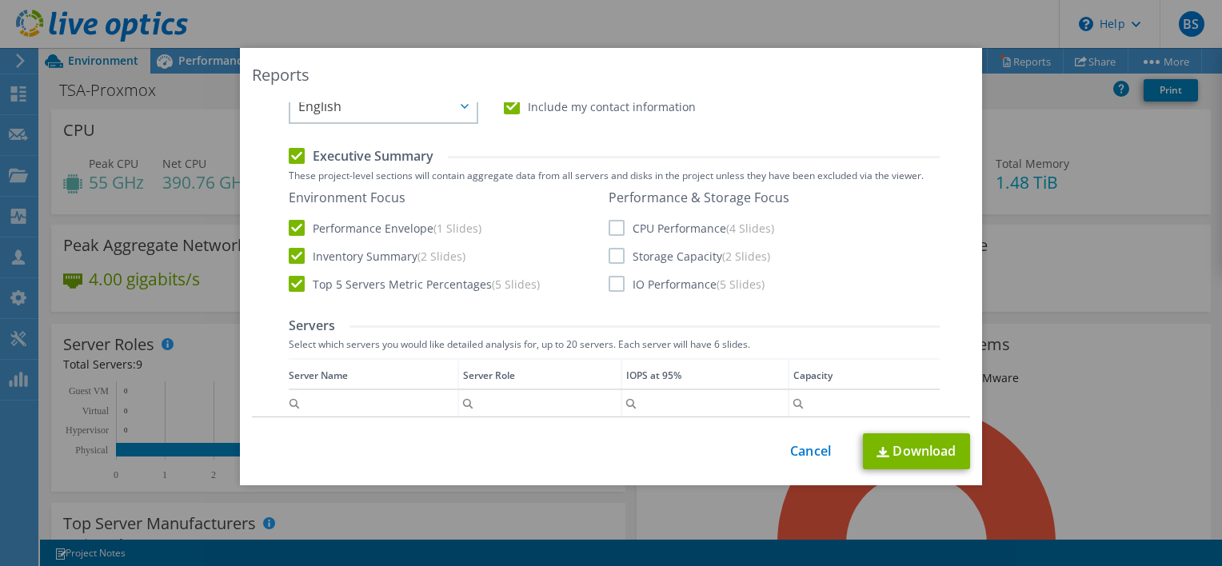
scroll to position [195, 0]
click at [616, 226] on label "CPU Performance (4 Slides)" at bounding box center [691, 226] width 166 height 16
click at [0, 0] on input "CPU Performance (4 Slides)" at bounding box center [0, 0] width 0 height 0
click at [616, 247] on label "Storage Capacity (2 Slides)" at bounding box center [689, 254] width 162 height 16
click at [0, 0] on input "Storage Capacity (2 Slides)" at bounding box center [0, 0] width 0 height 0
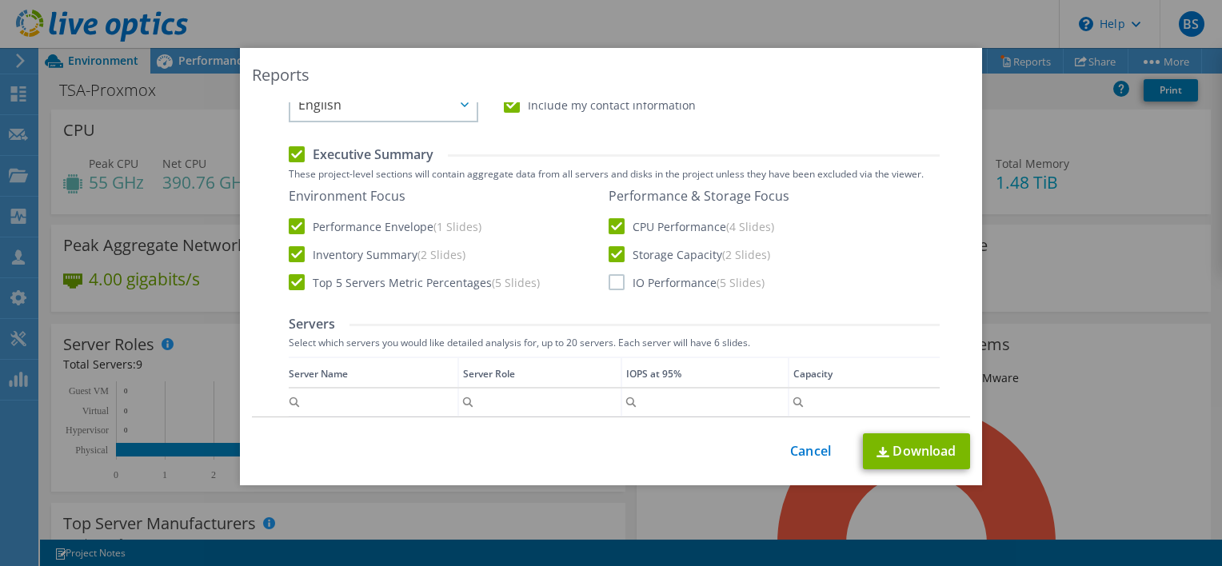
click at [614, 269] on div "Performance & Storage Focus CPU Performance (4 Slides) Storage Capacity (2 Slid…" at bounding box center [698, 239] width 181 height 102
click at [609, 282] on label "IO Performance (5 Slides)" at bounding box center [686, 282] width 156 height 16
click at [0, 0] on input "IO Performance (5 Slides)" at bounding box center [0, 0] width 0 height 0
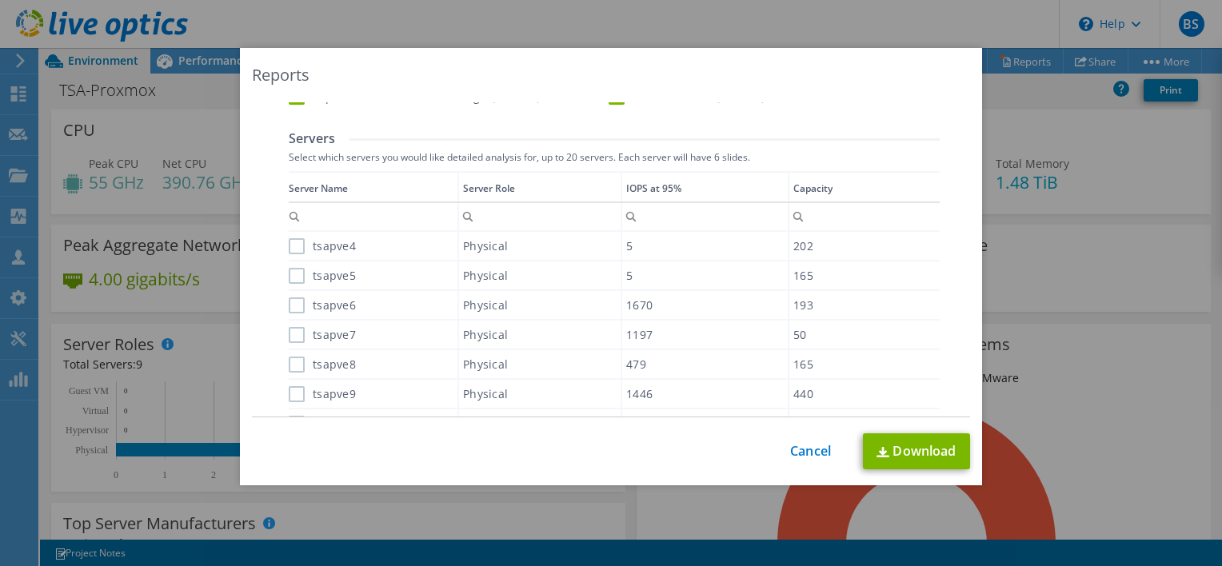
scroll to position [373, 0]
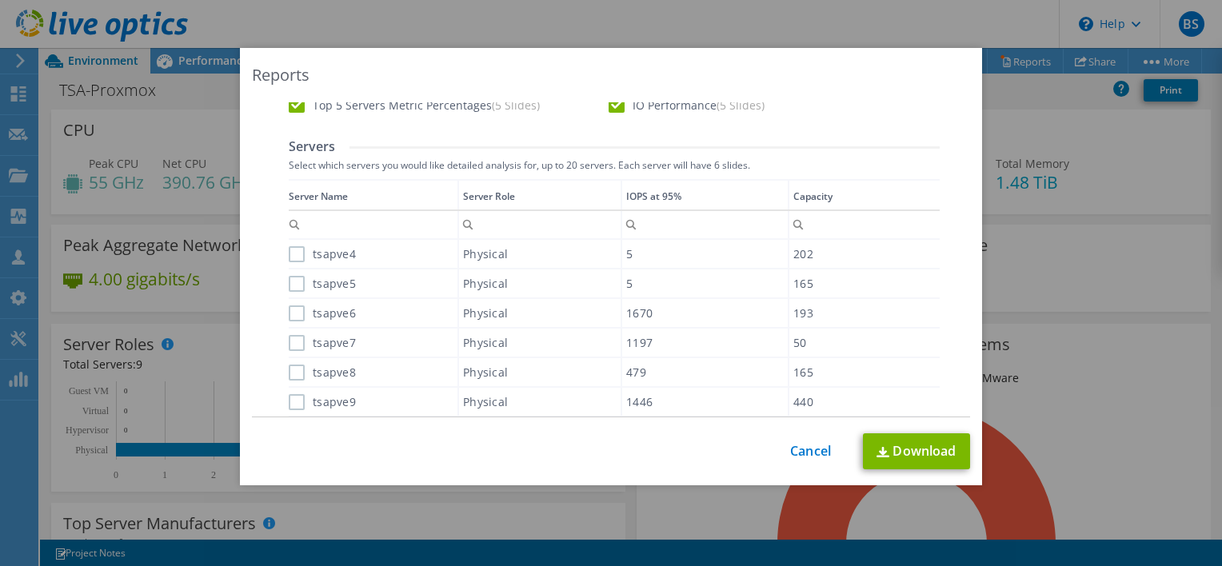
click at [293, 255] on label "tsapve4" at bounding box center [322, 254] width 67 height 16
click at [0, 0] on input "tsapve4" at bounding box center [0, 0] width 0 height 0
click at [293, 281] on label "tsapve5" at bounding box center [322, 284] width 67 height 16
click at [0, 0] on input "tsapve5" at bounding box center [0, 0] width 0 height 0
click at [291, 317] on label "tsapve6" at bounding box center [322, 313] width 67 height 16
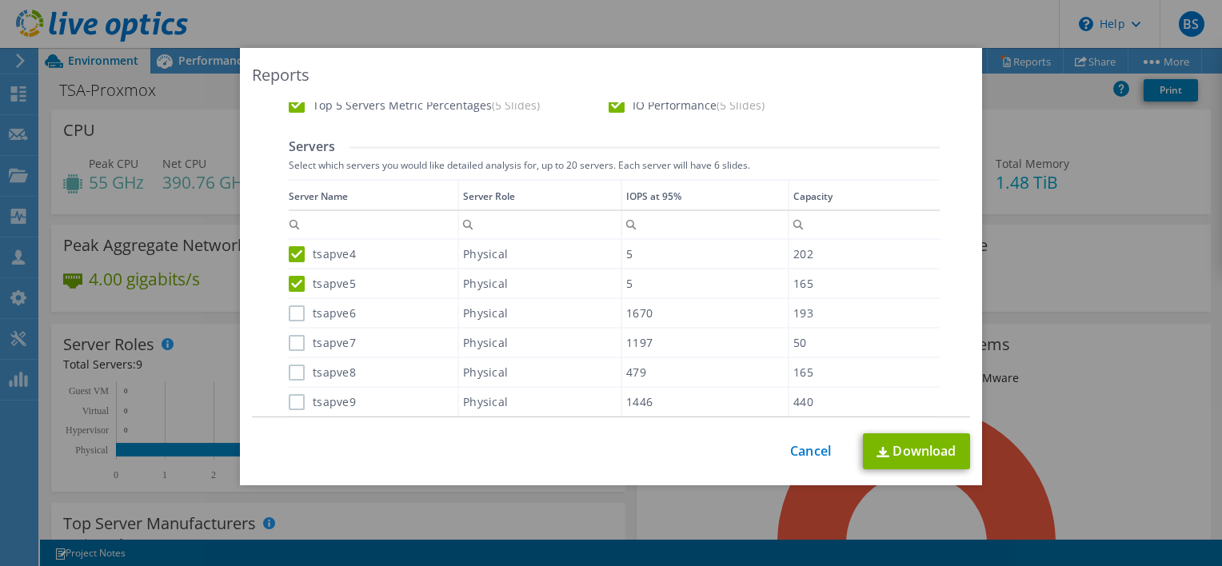
click at [0, 0] on input "tsapve6" at bounding box center [0, 0] width 0 height 0
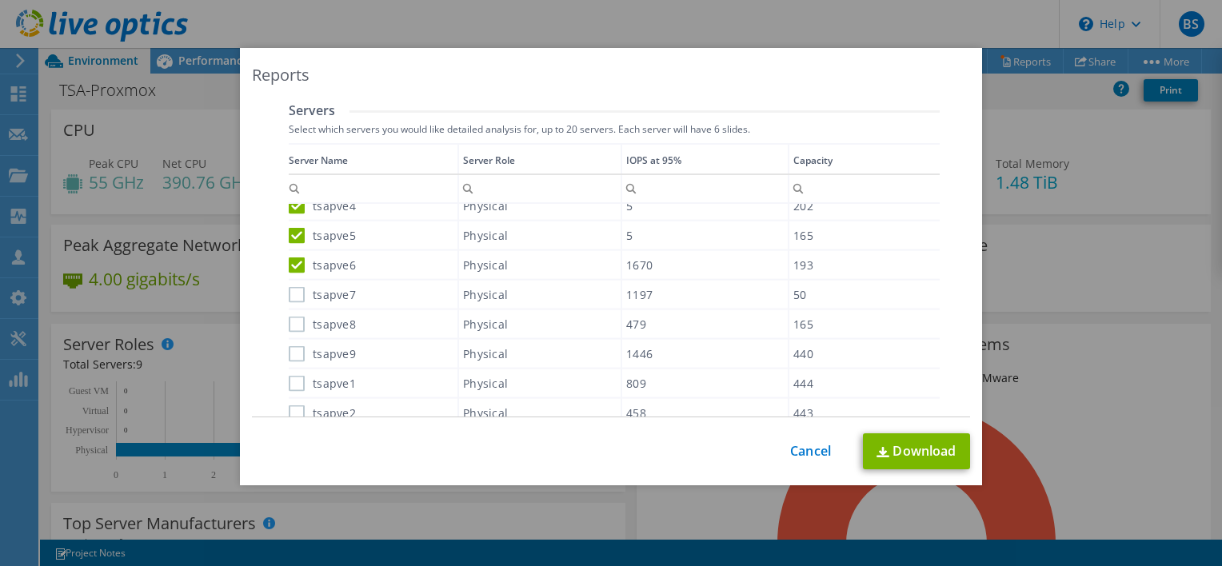
scroll to position [472, 0]
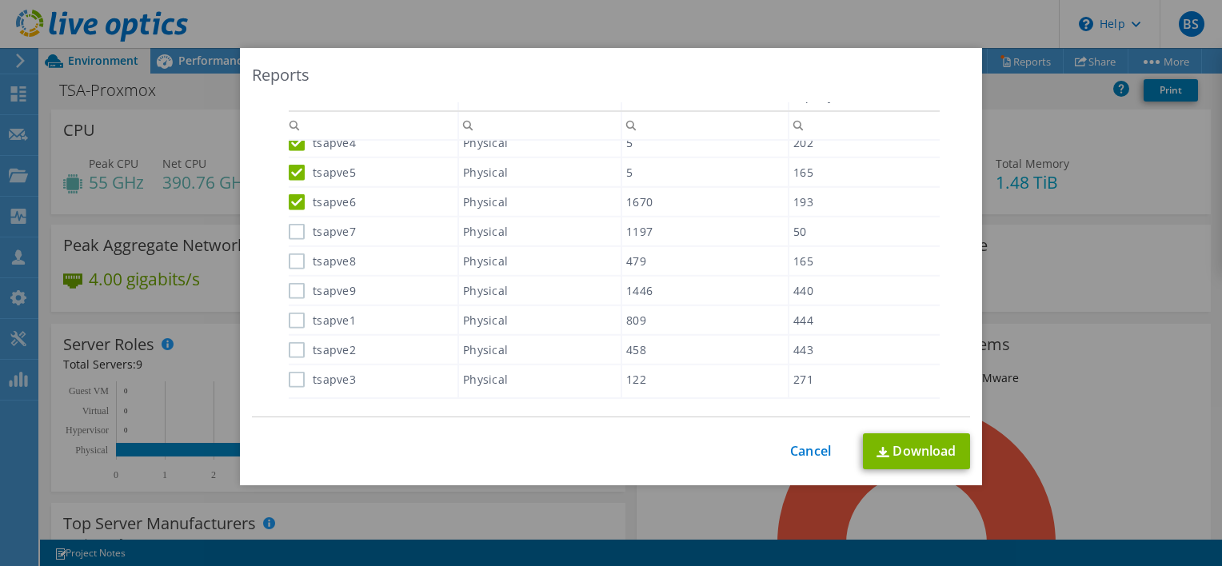
click at [293, 237] on div "tsapve7" at bounding box center [373, 231] width 169 height 28
click at [294, 268] on div "tsapve8" at bounding box center [373, 261] width 169 height 28
click at [289, 265] on label "tsapve8" at bounding box center [322, 261] width 67 height 16
click at [0, 0] on input "tsapve8" at bounding box center [0, 0] width 0 height 0
click at [289, 237] on div "tsapve7" at bounding box center [373, 231] width 169 height 28
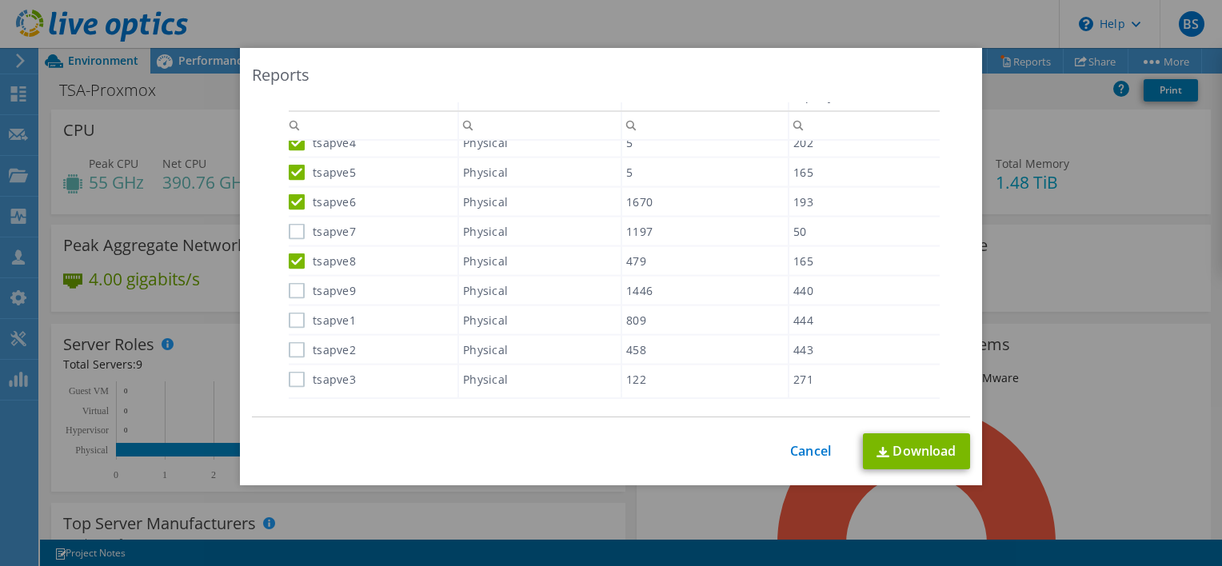
click at [291, 233] on label "tsapve7" at bounding box center [322, 232] width 67 height 16
click at [0, 0] on input "tsapve7" at bounding box center [0, 0] width 0 height 0
click at [293, 291] on label "tsapve9" at bounding box center [322, 290] width 67 height 16
click at [0, 0] on input "tsapve9" at bounding box center [0, 0] width 0 height 0
click at [291, 317] on label "tsapve1" at bounding box center [322, 320] width 67 height 16
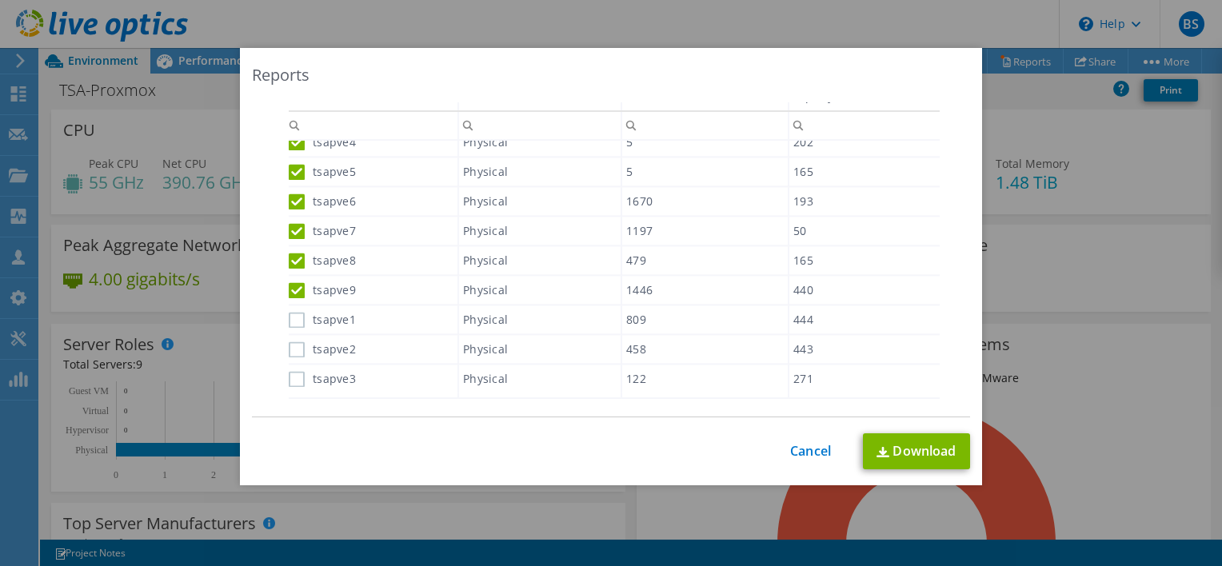
click at [0, 0] on input "tsapve1" at bounding box center [0, 0] width 0 height 0
click at [289, 346] on label "tsapve2" at bounding box center [322, 350] width 67 height 16
click at [0, 0] on input "tsapve2" at bounding box center [0, 0] width 0 height 0
click at [290, 377] on label "tsapve3" at bounding box center [322, 380] width 67 height 16
click at [0, 0] on input "tsapve3" at bounding box center [0, 0] width 0 height 0
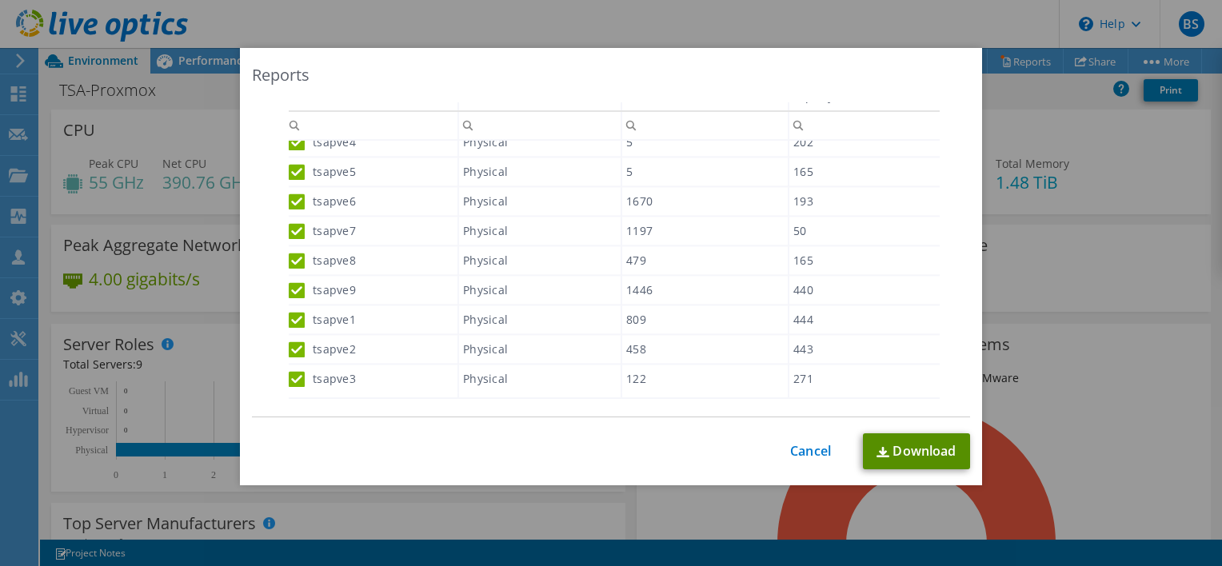
click at [922, 459] on link "Download" at bounding box center [916, 451] width 107 height 36
